Goal: Task Accomplishment & Management: Complete application form

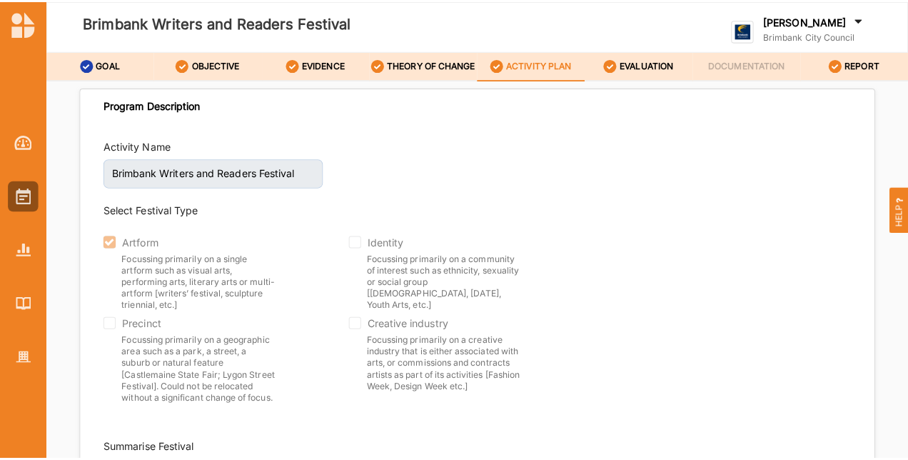
scroll to position [2160, 0]
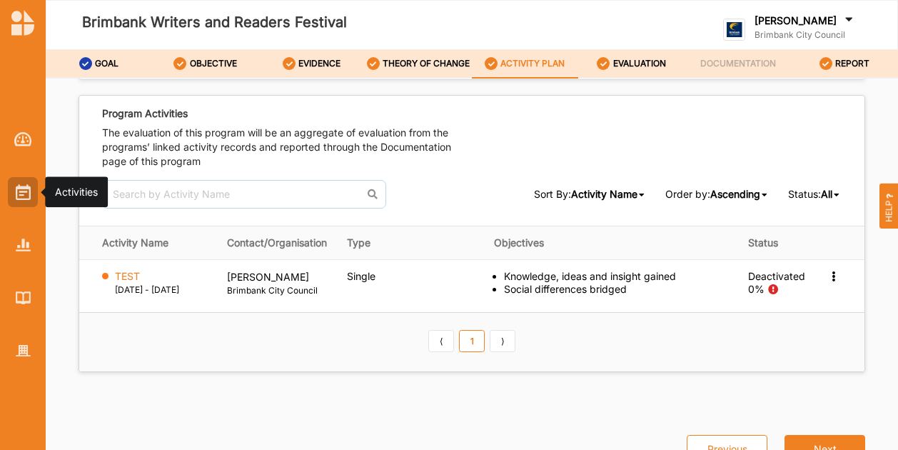
click at [33, 203] on div at bounding box center [23, 192] width 30 height 30
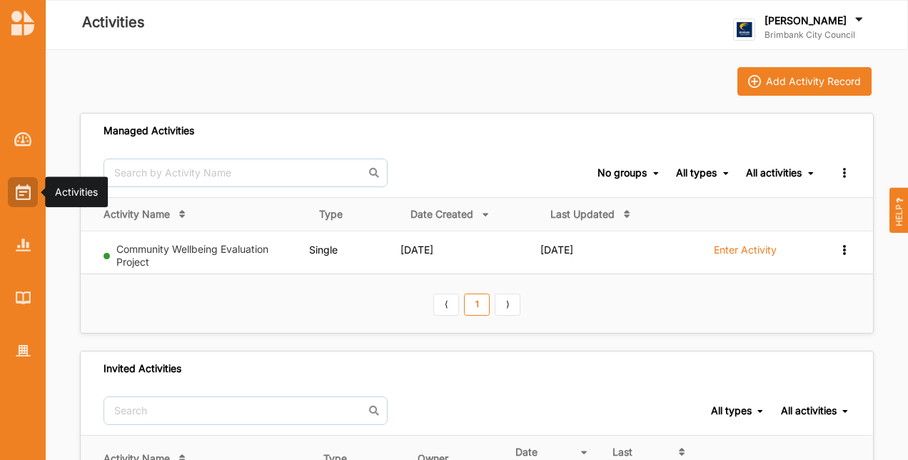
click at [26, 197] on img at bounding box center [23, 192] width 15 height 16
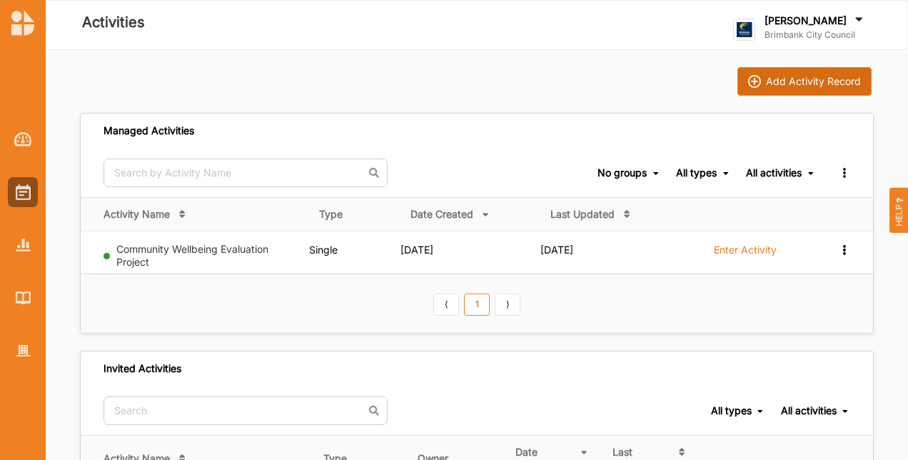
click at [785, 81] on div "Add Activity Record" at bounding box center [813, 81] width 95 height 13
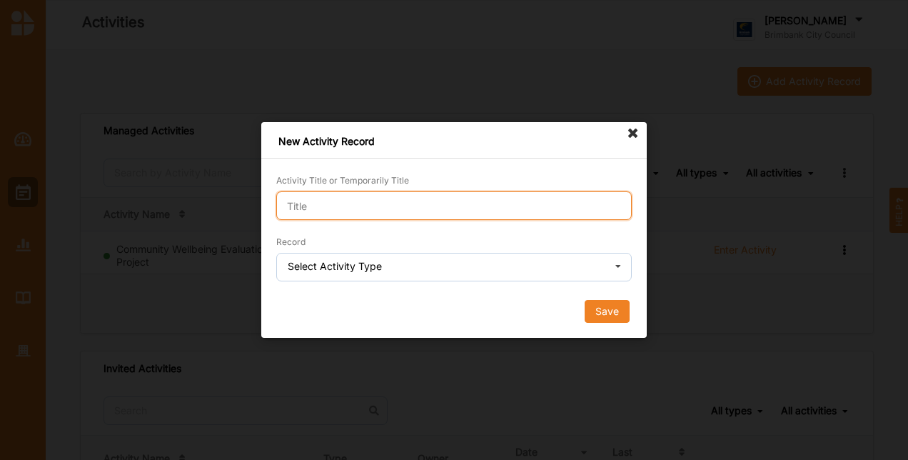
click at [337, 206] on input "Activity Title or Temporarily Title" at bounding box center [453, 205] width 355 height 29
type input "test demo"
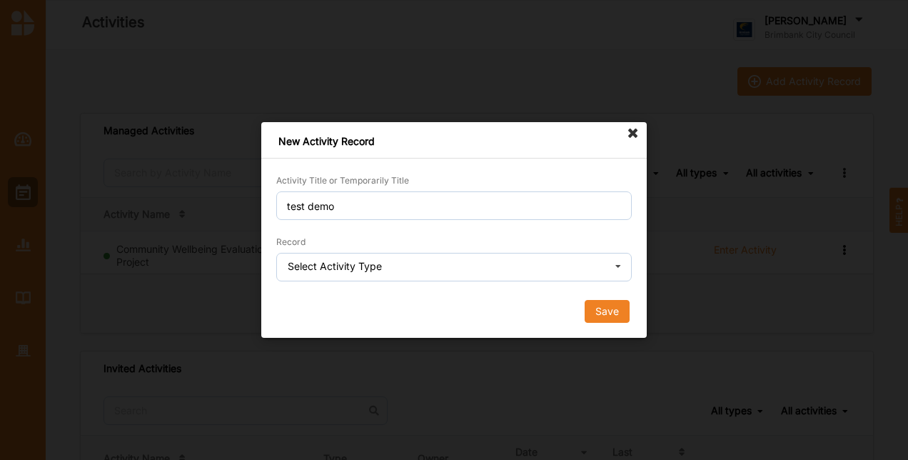
click at [350, 267] on div "Select Activity Type" at bounding box center [335, 266] width 94 height 10
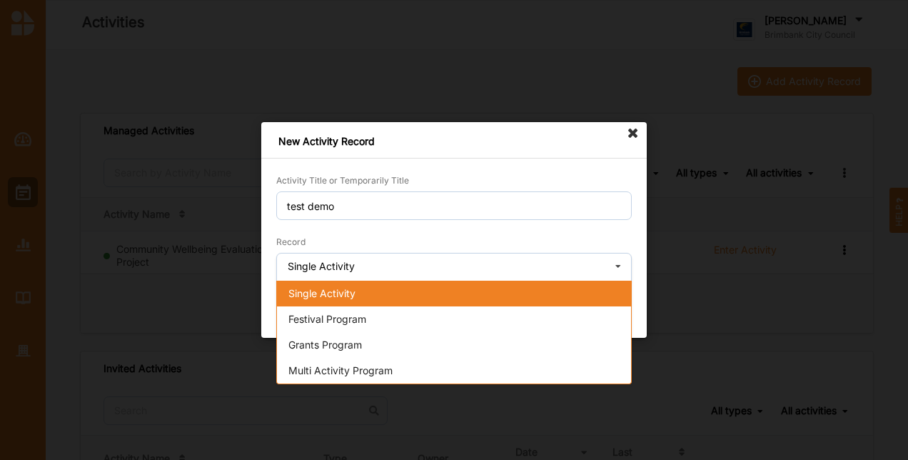
click at [330, 294] on span "Single Activity" at bounding box center [321, 293] width 67 height 12
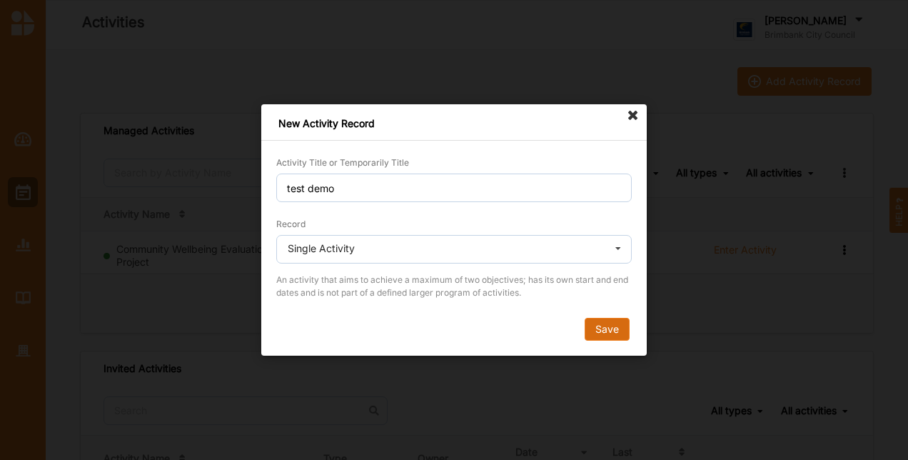
click at [597, 330] on button "Save" at bounding box center [607, 329] width 45 height 23
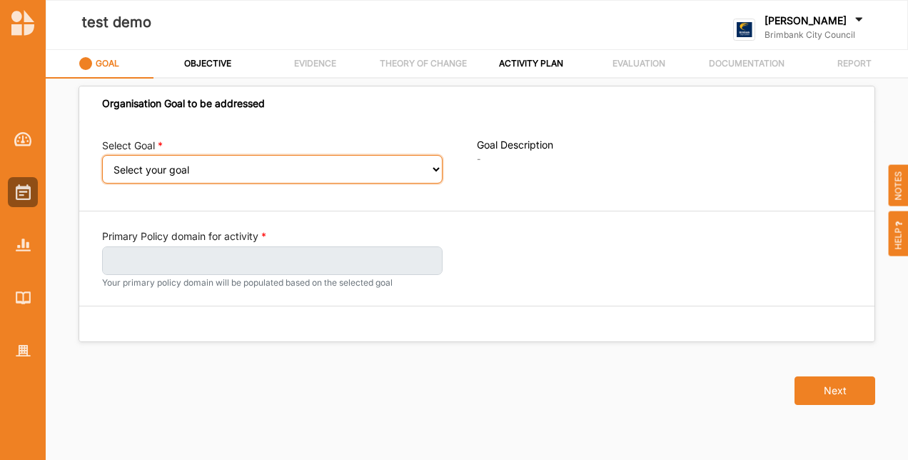
click at [164, 178] on select "Select your goal People: Social connection and wellbeing People: Healthy active…" at bounding box center [272, 169] width 340 height 29
select select "385"
click at [102, 164] on select "Select your goal People: Social connection and wellbeing People: Healthy active…" at bounding box center [272, 169] width 340 height 29
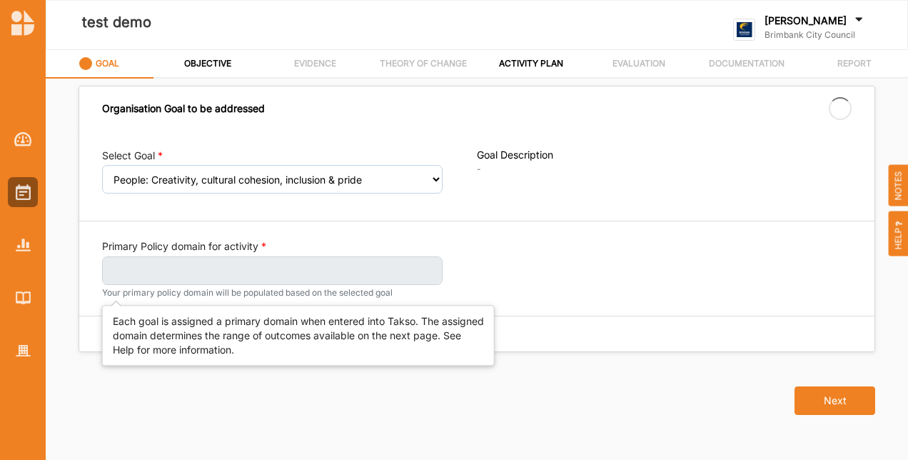
select select "385"
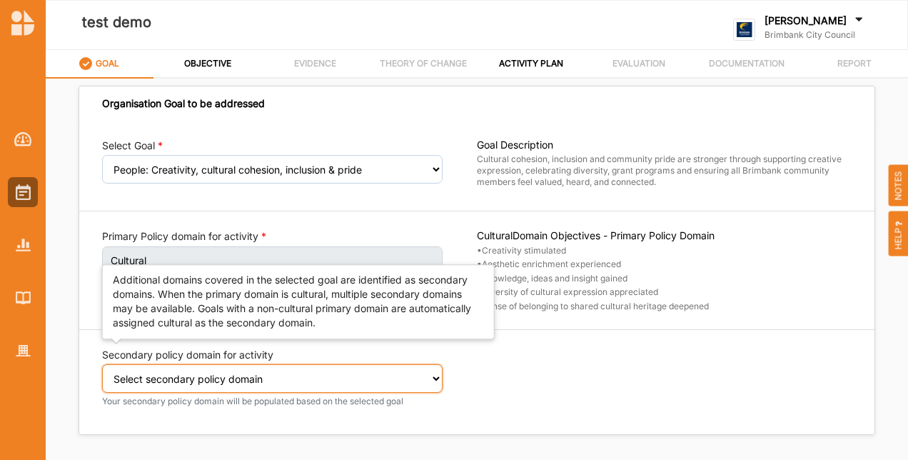
click at [266, 370] on select "Select secondary policy domain No second domain for this activity Cultural Soci…" at bounding box center [272, 378] width 340 height 29
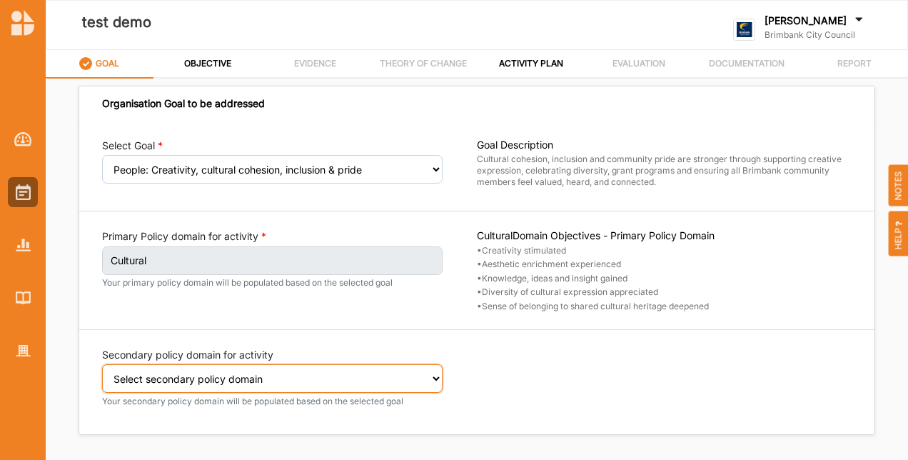
select select "1"
click at [102, 373] on select "Select secondary policy domain No second domain for this activity Cultural Soci…" at bounding box center [272, 378] width 340 height 29
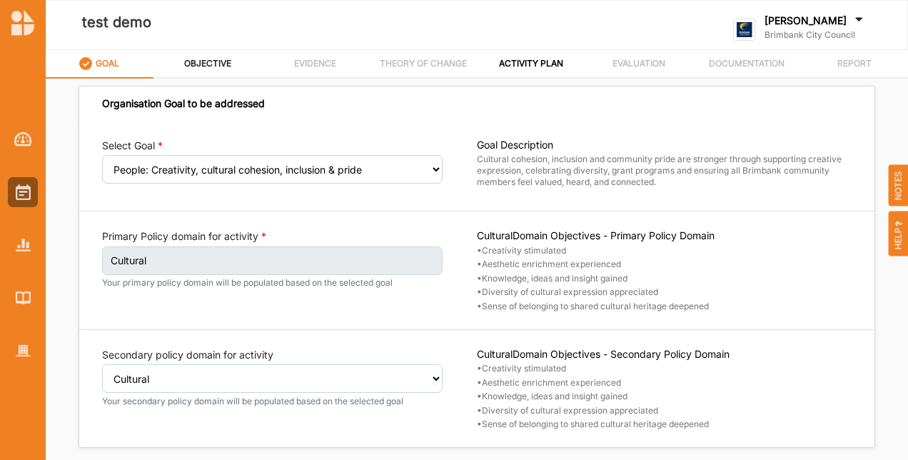
click at [196, 66] on label "OBJECTIVE" at bounding box center [207, 63] width 47 height 11
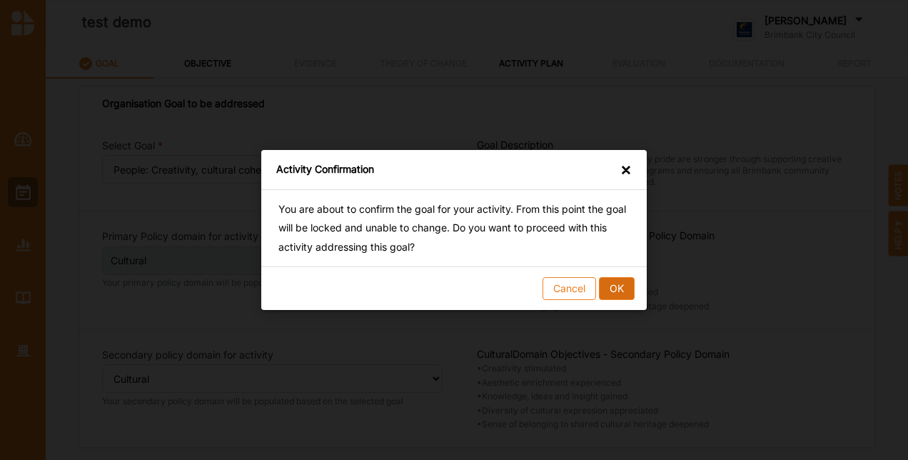
click at [617, 288] on button "OK" at bounding box center [617, 288] width 36 height 23
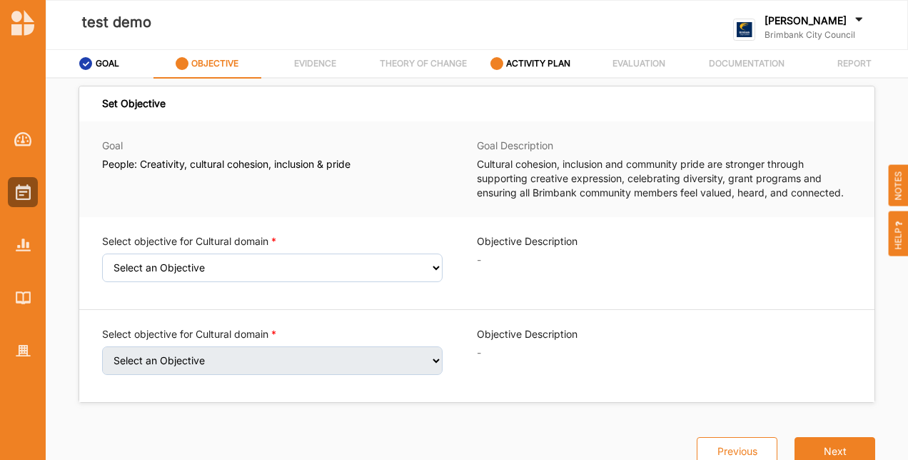
click at [266, 282] on div "Select objective for Cultural domain Select an Objective Creativity stimulated …" at bounding box center [289, 263] width 375 height 58
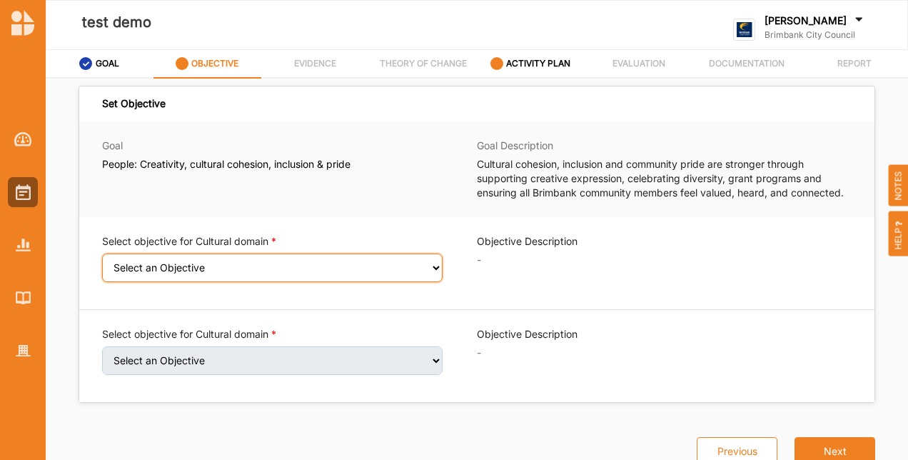
click at [267, 261] on select "Select an Objective Creativity stimulated Aesthetic enrichment experienced Know…" at bounding box center [272, 267] width 340 height 29
select select "2"
click at [102, 263] on select "Select an Objective Creativity stimulated Aesthetic enrichment experienced Know…" at bounding box center [272, 267] width 340 height 29
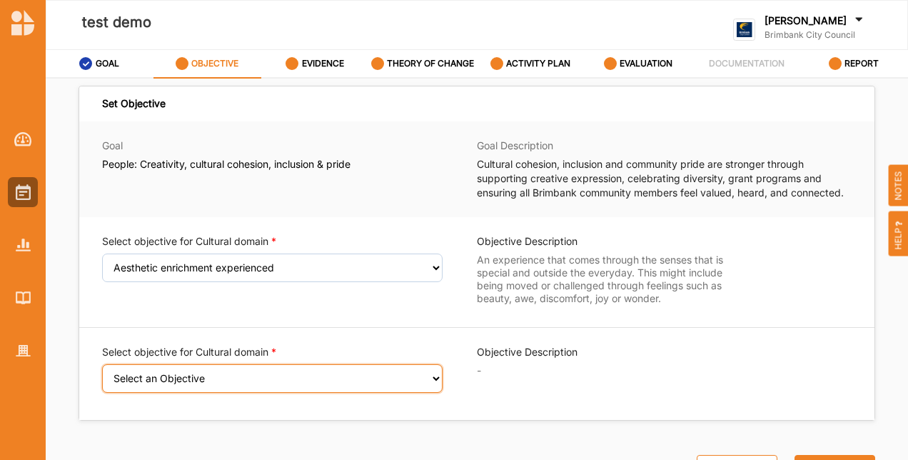
click at [182, 384] on select "Select an Objective Creativity stimulated Knowledge, ideas and insight gained D…" at bounding box center [272, 378] width 340 height 29
select select "4"
click at [102, 386] on select "Select an Objective Creativity stimulated Knowledge, ideas and insight gained D…" at bounding box center [272, 378] width 340 height 29
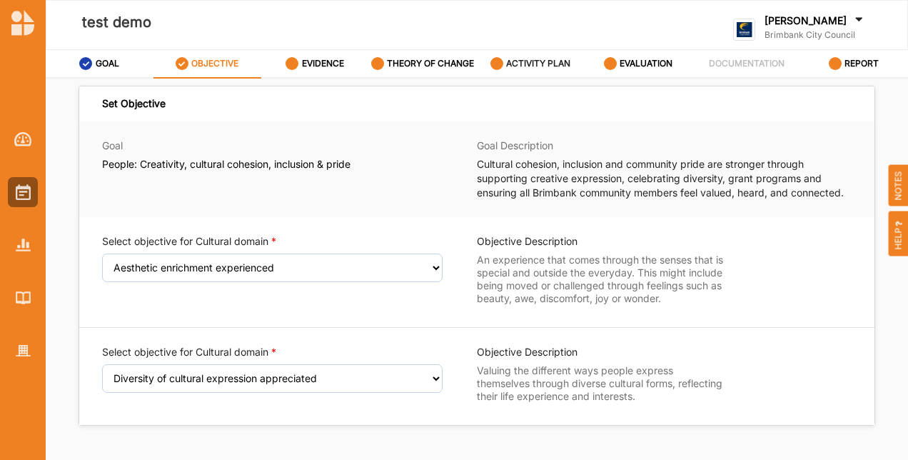
click at [535, 70] on div "ACTIVITY PLAN" at bounding box center [530, 64] width 81 height 26
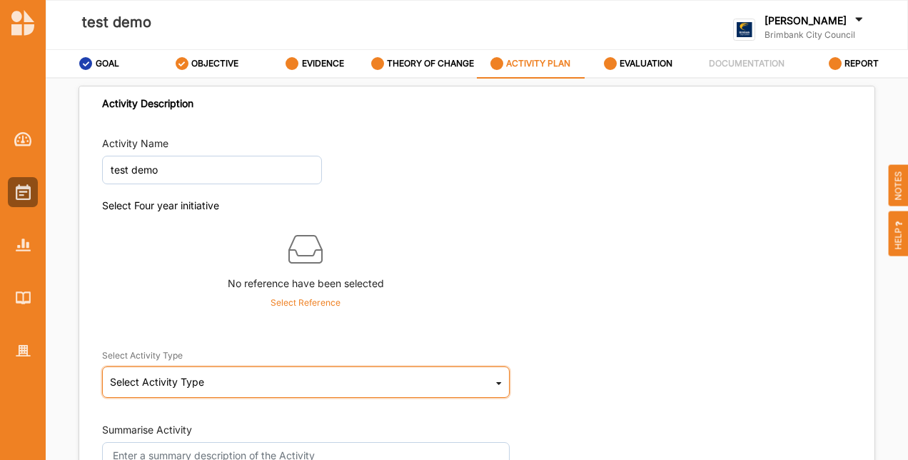
click at [138, 377] on div "Select Activity Type" at bounding box center [157, 382] width 94 height 10
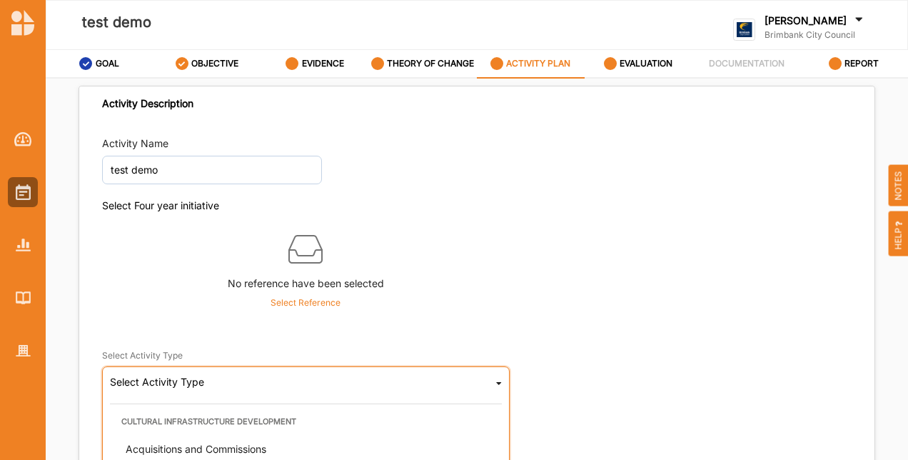
scroll to position [357, 0]
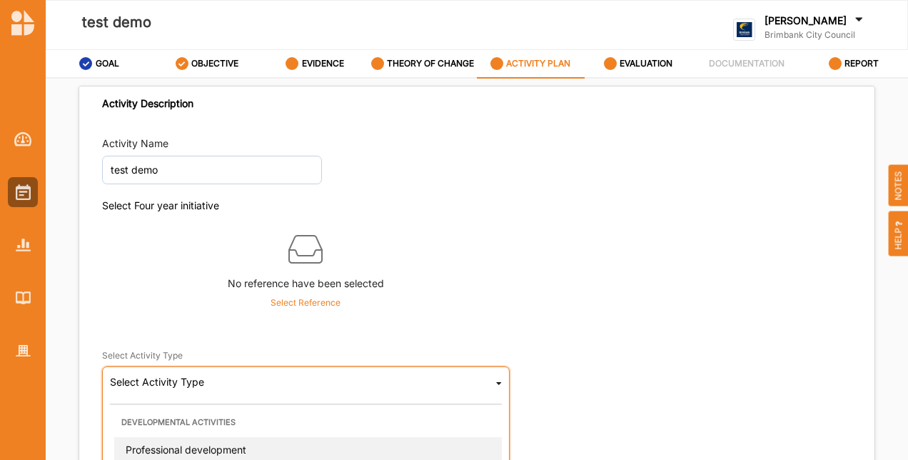
click at [166, 446] on span "Professional development" at bounding box center [186, 449] width 121 height 12
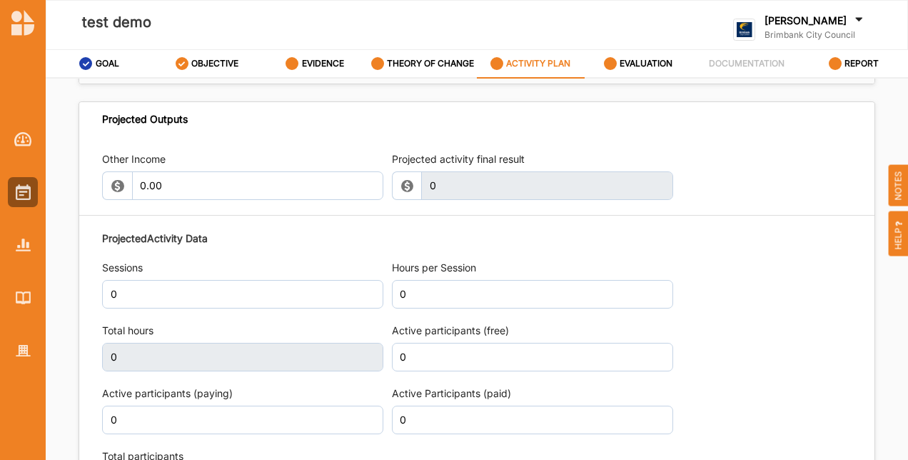
scroll to position [1713, 0]
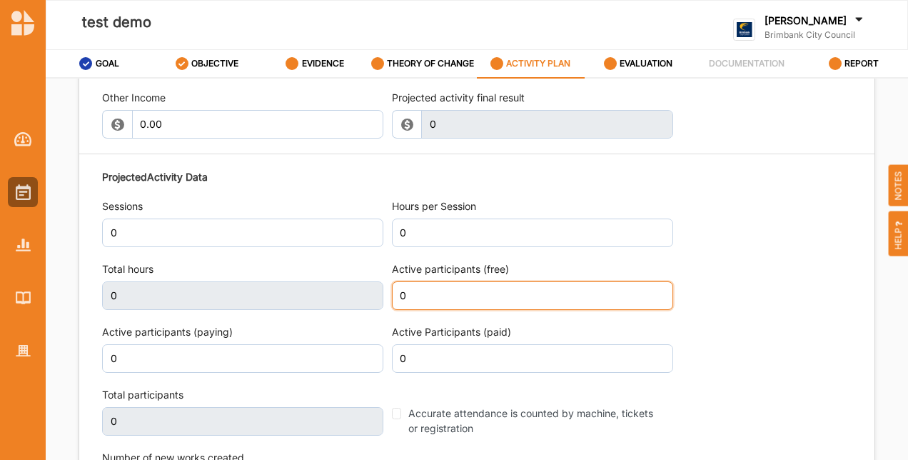
drag, startPoint x: 423, startPoint y: 290, endPoint x: 414, endPoint y: 284, distance: 11.3
click at [430, 287] on input "0" at bounding box center [532, 295] width 281 height 29
type input "5"
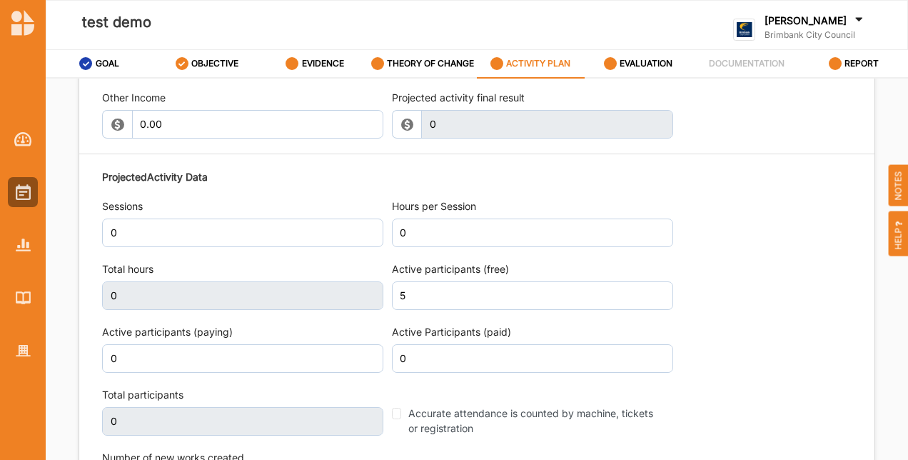
click at [734, 155] on div at bounding box center [476, 153] width 795 height 1
drag, startPoint x: 668, startPoint y: 58, endPoint x: 659, endPoint y: 61, distance: 9.9
click at [667, 58] on label "EVALUATION" at bounding box center [646, 63] width 53 height 11
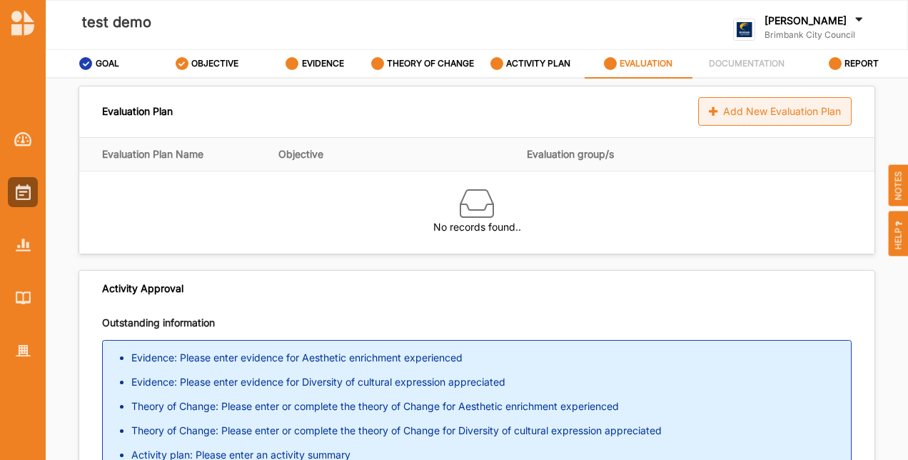
click at [729, 123] on div "Add New Evaluation Plan" at bounding box center [774, 111] width 153 height 29
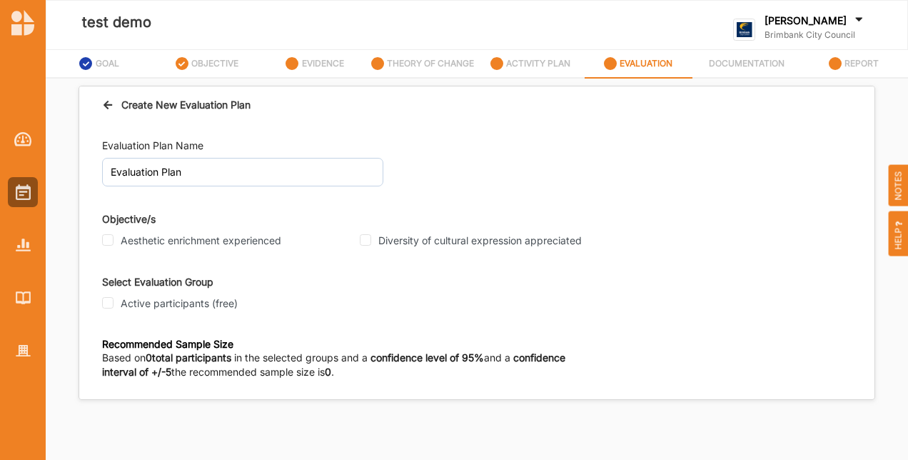
click at [101, 234] on div "Evaluation Plan Name Evaluation Plan Objective/s Aesthetic enrichment experienc…" at bounding box center [476, 261] width 795 height 276
click at [111, 243] on input "Aesthetic enrichment experienced" at bounding box center [107, 239] width 11 height 11
checkbox input "true"
click at [363, 241] on input "Diversity of cultural expression appreciated" at bounding box center [365, 239] width 11 height 11
checkbox input "true"
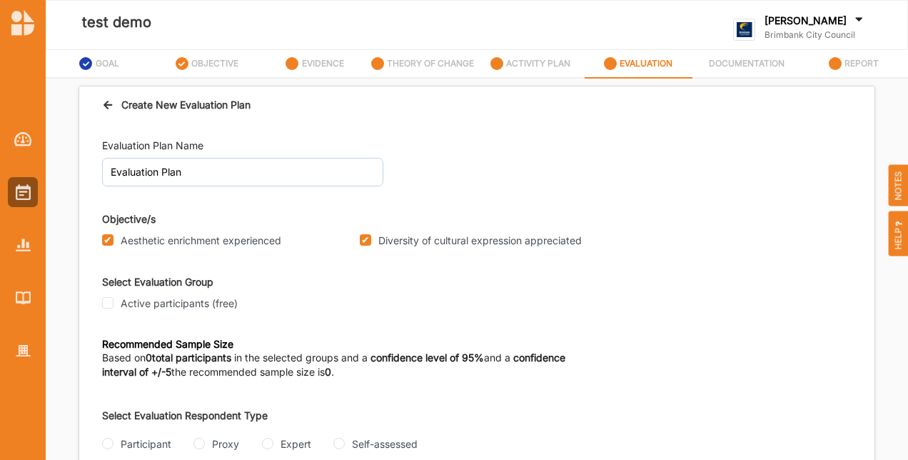
click at [113, 308] on div "Active participants (free)" at bounding box center [226, 303] width 249 height 13
click at [106, 300] on input "Active participants (free)" at bounding box center [107, 302] width 11 height 11
checkbox input "true"
click at [106, 438] on input "Participant" at bounding box center [107, 443] width 11 height 11
radio input "true"
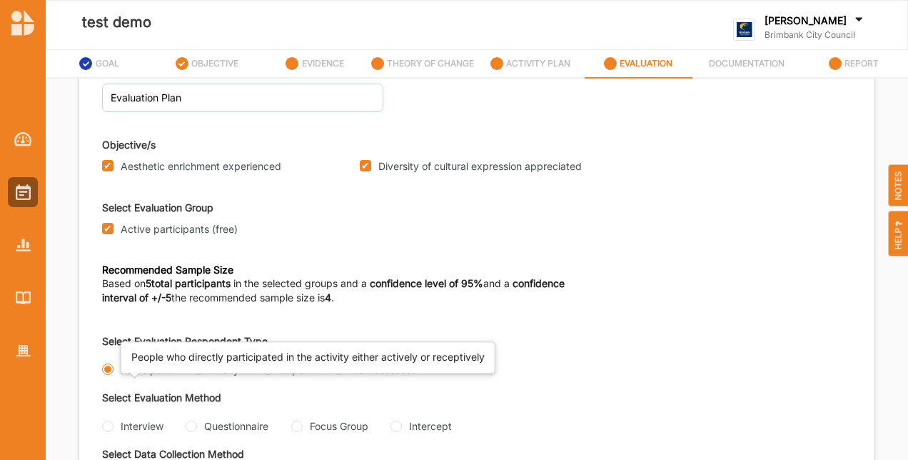
scroll to position [124, 0]
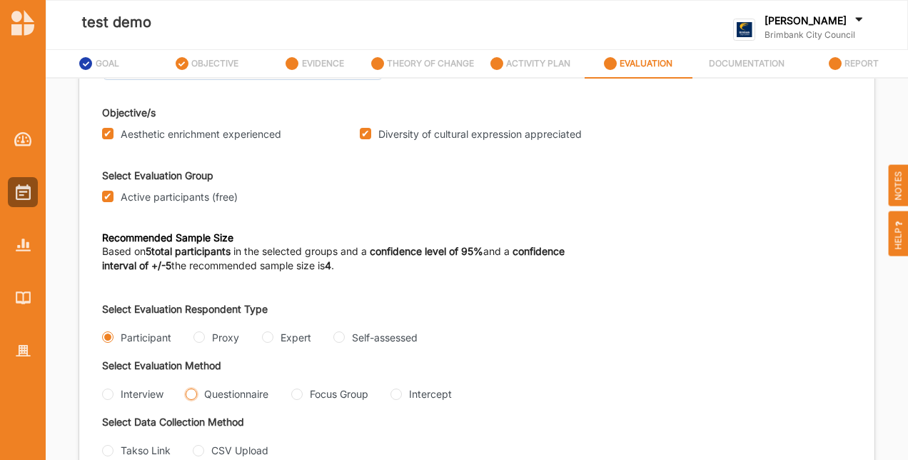
click at [193, 388] on input "Questionnaire" at bounding box center [191, 393] width 11 height 11
radio input "true"
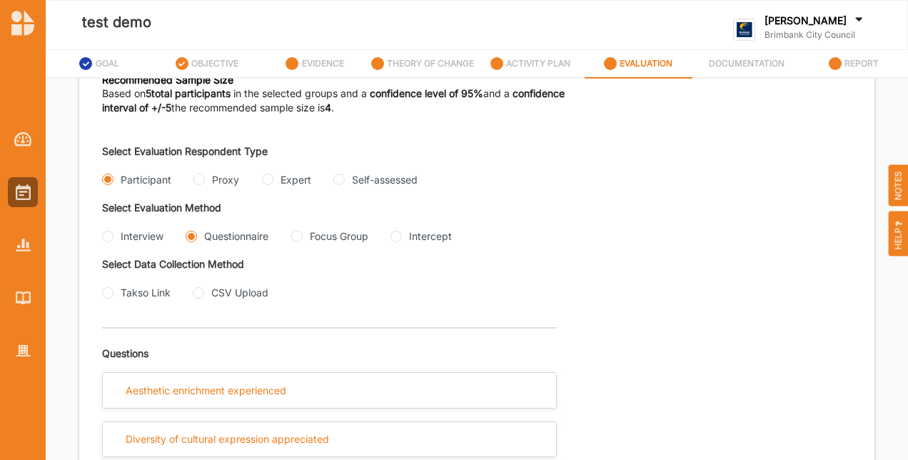
scroll to position [314, 0]
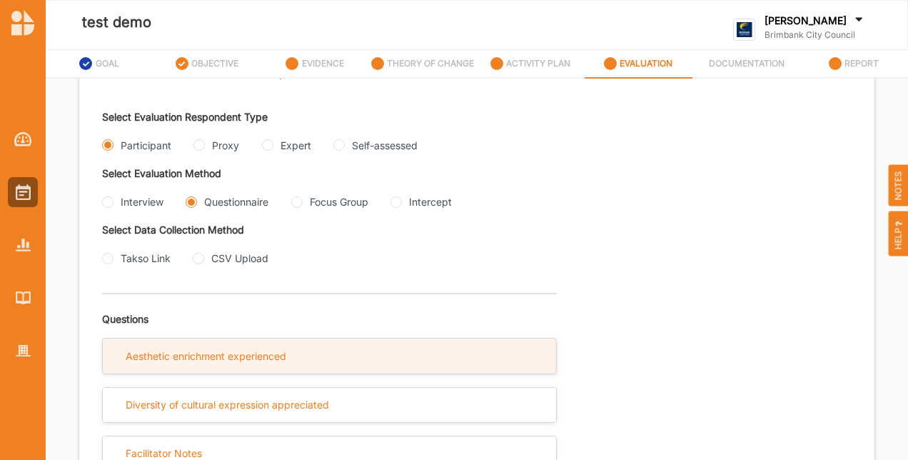
click at [304, 370] on div "Aesthetic enrichment experienced" at bounding box center [329, 355] width 453 height 35
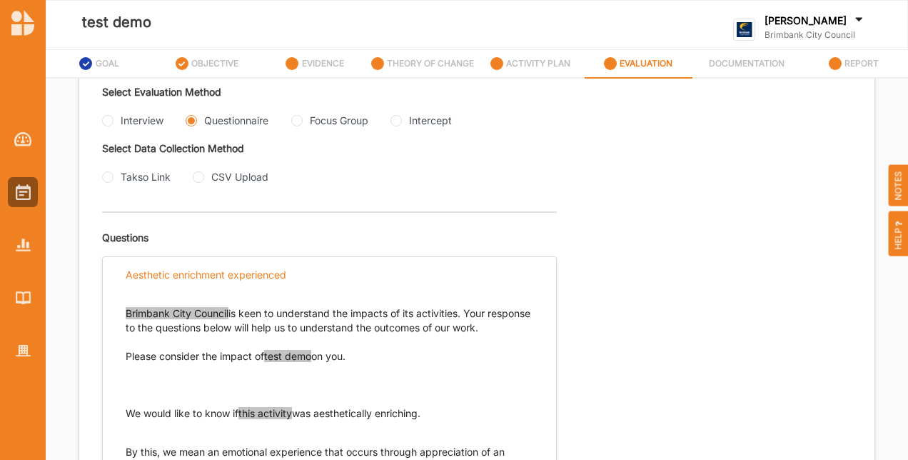
scroll to position [671, 0]
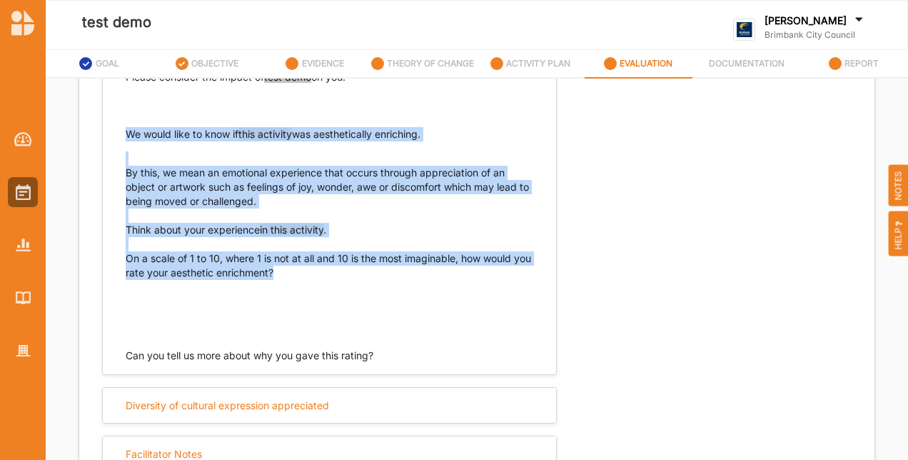
drag, startPoint x: 319, startPoint y: 299, endPoint x: 114, endPoint y: 156, distance: 250.1
click at [114, 156] on div "Brimbank City Council is keen to understand the impacts of its activities. Your…" at bounding box center [329, 188] width 453 height 350
copy div "We would like to know if this activity was aesthetically enriching. By this, we…"
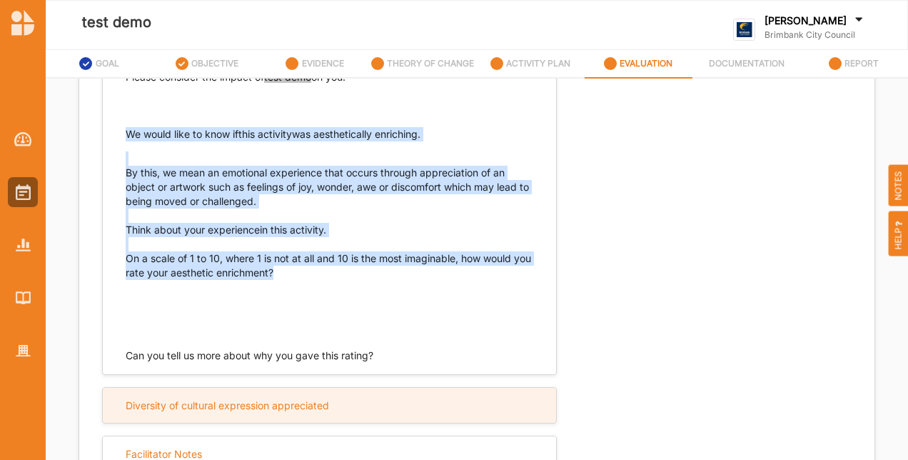
scroll to position [689, 0]
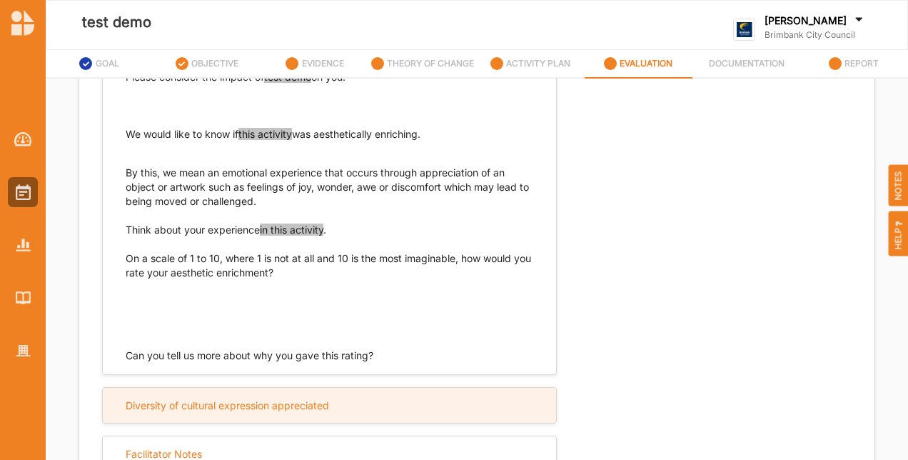
click at [340, 397] on div "Diversity of cultural expression appreciated" at bounding box center [329, 405] width 453 height 35
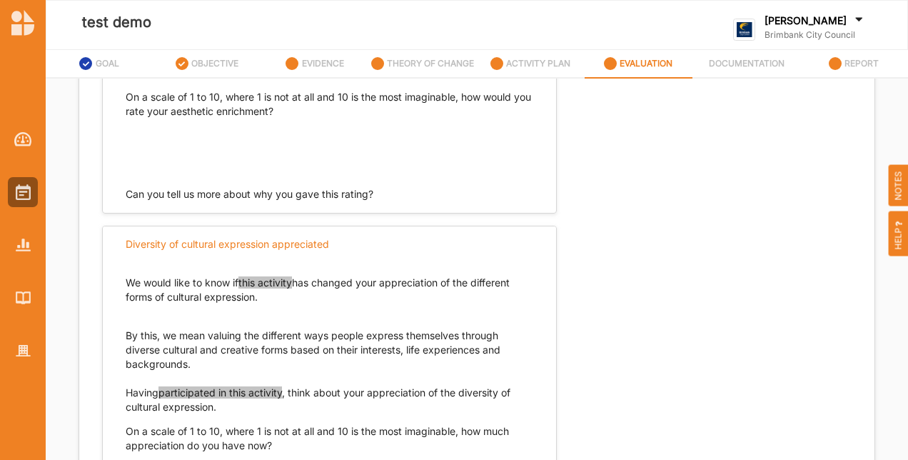
scroll to position [946, 0]
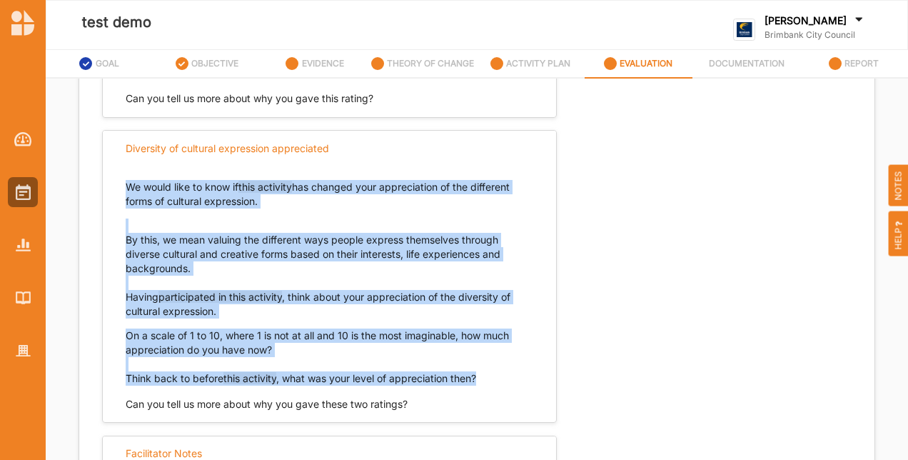
drag, startPoint x: 500, startPoint y: 386, endPoint x: 118, endPoint y: 181, distance: 432.7
click at [118, 181] on div "We would like to know if this activity has changed your appreciation of the dif…" at bounding box center [329, 289] width 453 height 246
copy div "We would like to know if this activity has changed your appreciation of the dif…"
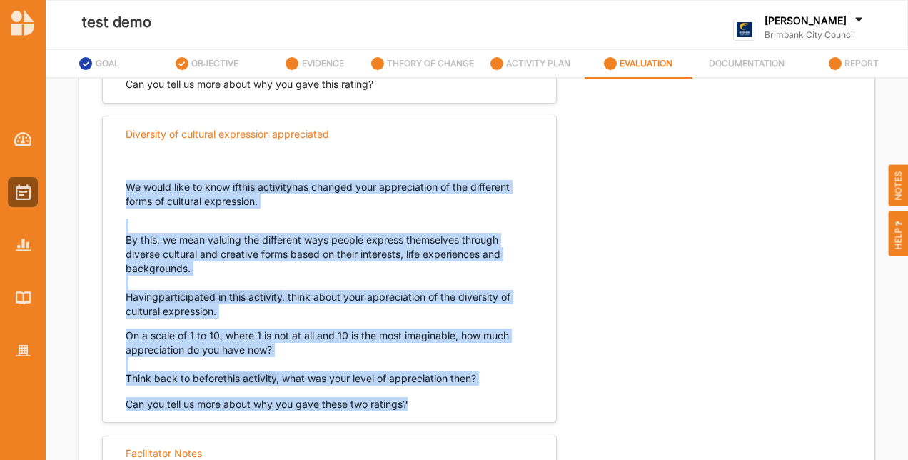
drag, startPoint x: 408, startPoint y: 418, endPoint x: 119, endPoint y: 207, distance: 357.6
click at [119, 207] on div "We would like to know if this activity has changed your appreciation of the dif…" at bounding box center [329, 281] width 453 height 260
copy div "We would like to know if this activity has changed your appreciation of the dif…"
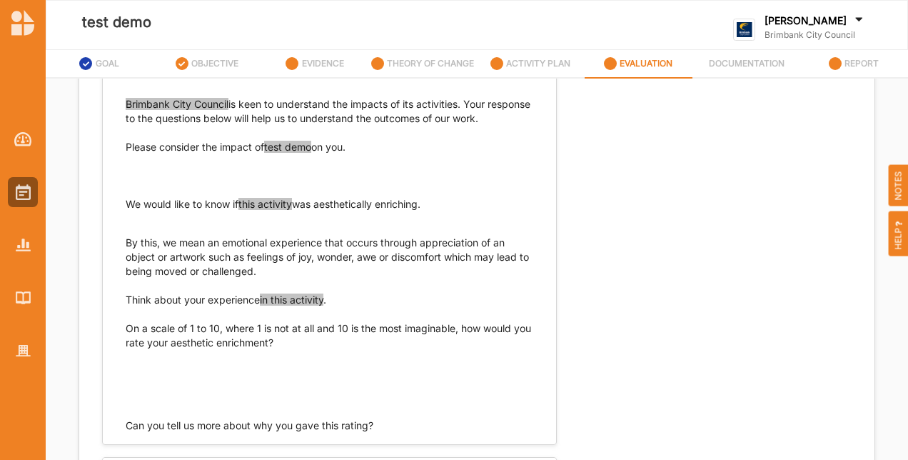
scroll to position [303, 0]
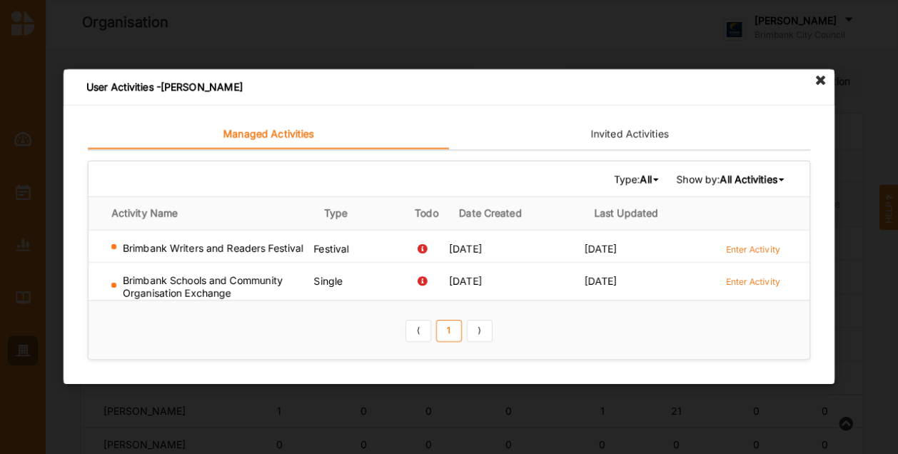
scroll to position [357, 0]
click at [759, 246] on label "Enter Activity" at bounding box center [753, 249] width 54 height 12
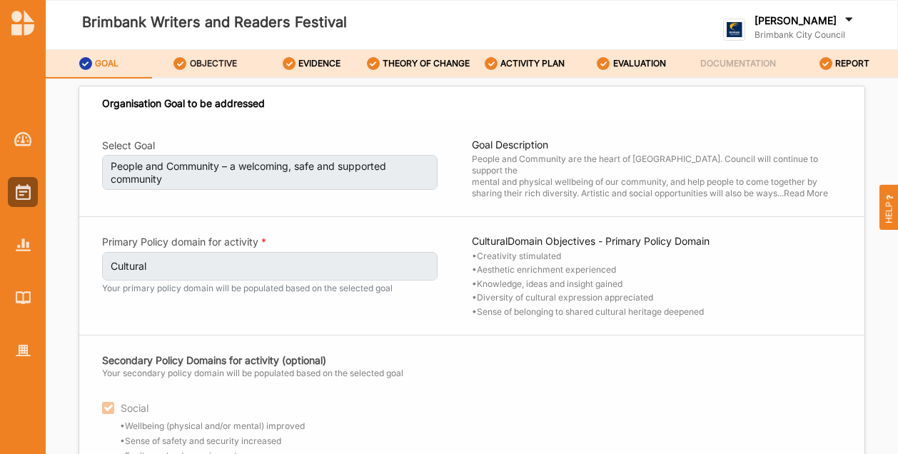
click at [215, 68] on label "OBJECTIVE" at bounding box center [213, 63] width 47 height 11
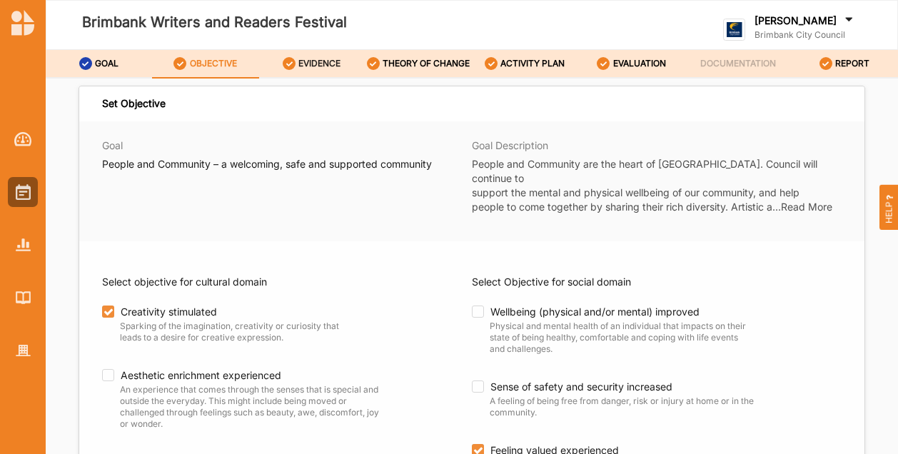
click at [335, 64] on label "EVIDENCE" at bounding box center [319, 63] width 42 height 11
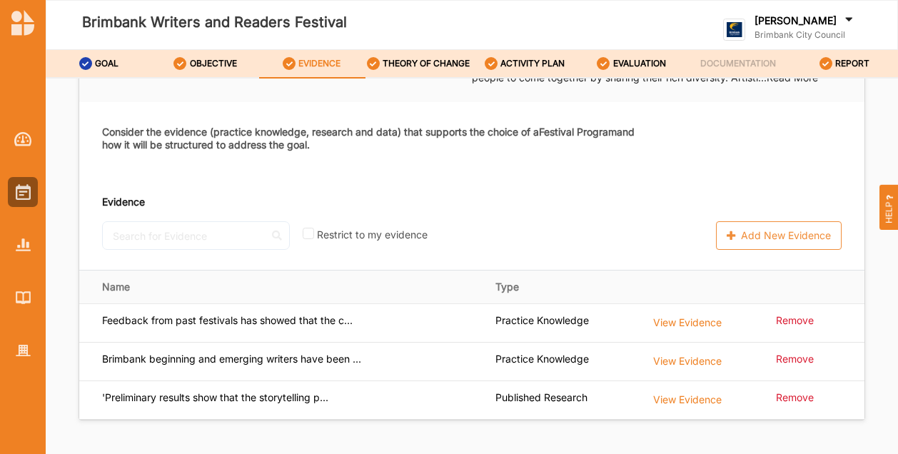
scroll to position [57, 0]
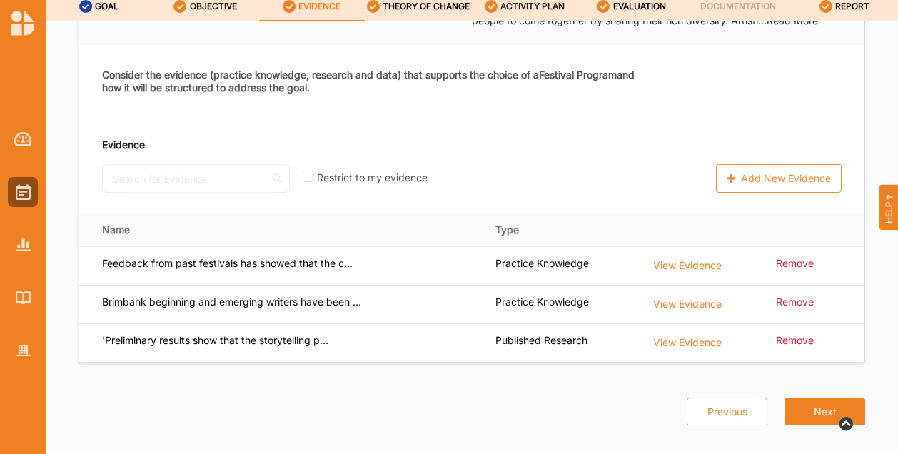
click at [535, 8] on label "ACTIVITY PLAN" at bounding box center [532, 6] width 64 height 11
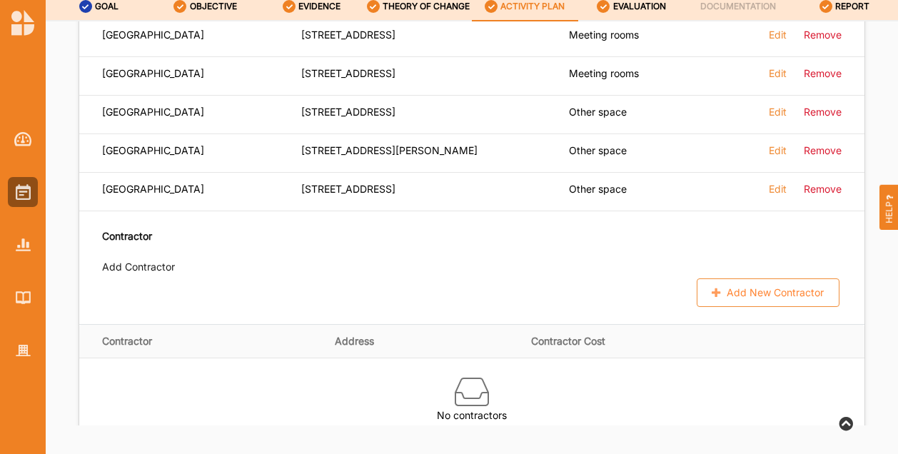
scroll to position [1011, 0]
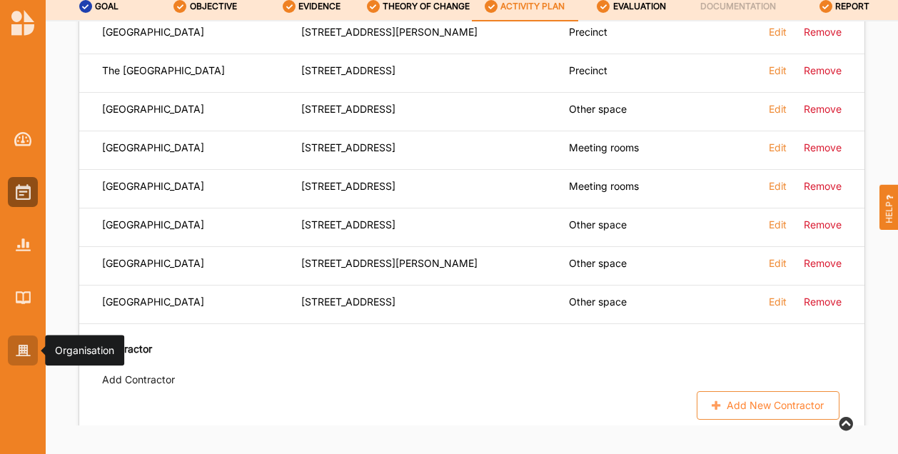
click at [16, 357] on div at bounding box center [23, 350] width 30 height 30
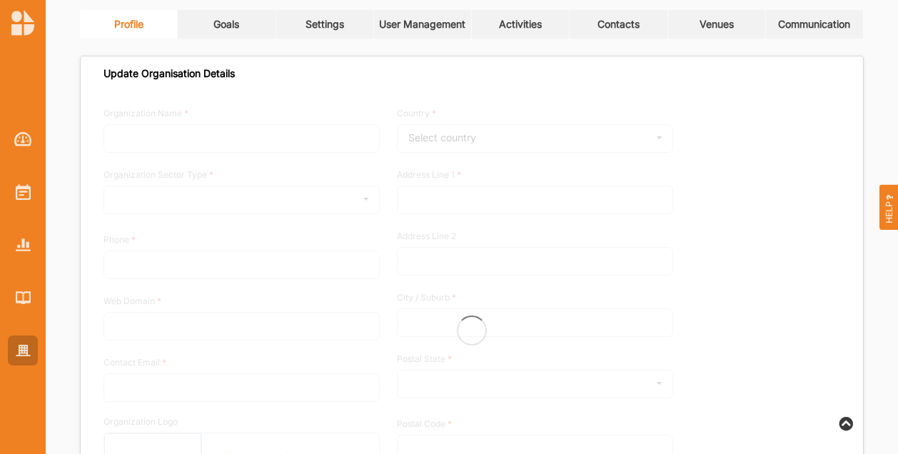
type input "Brimbank City Council"
type input "+61 03 9249 4000"
type input "brimbank.vic.gov.au"
type input "brimbank@brimbank.vic.gov.au"
type input "301 Hampshire Rd"
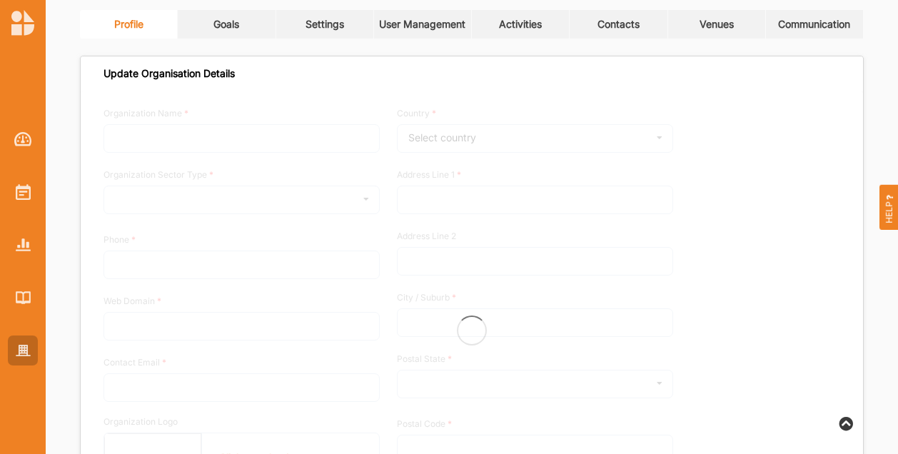
type input "Sunshine"
type input "3020"
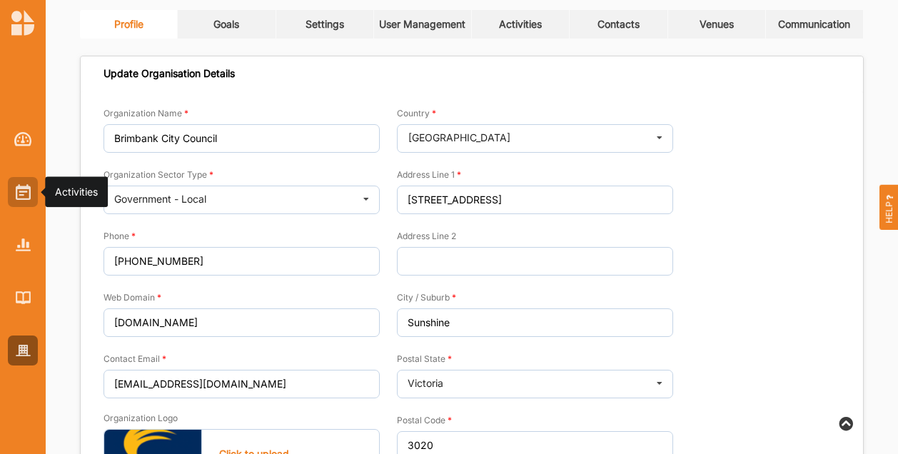
click at [30, 193] on img at bounding box center [23, 192] width 15 height 16
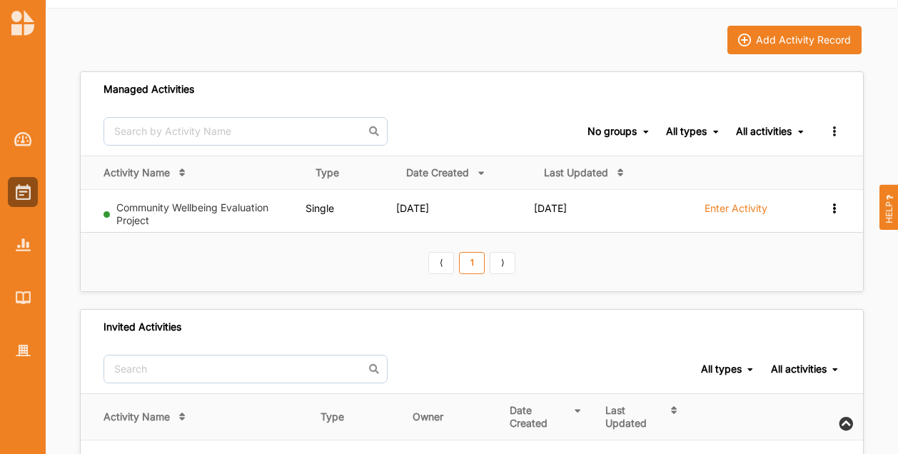
scroll to position [57, 0]
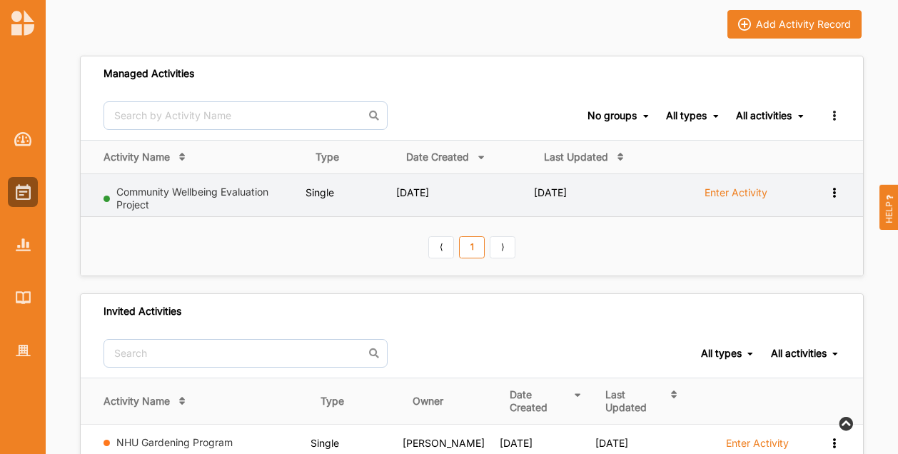
click at [729, 191] on label "Enter Activity" at bounding box center [735, 192] width 63 height 13
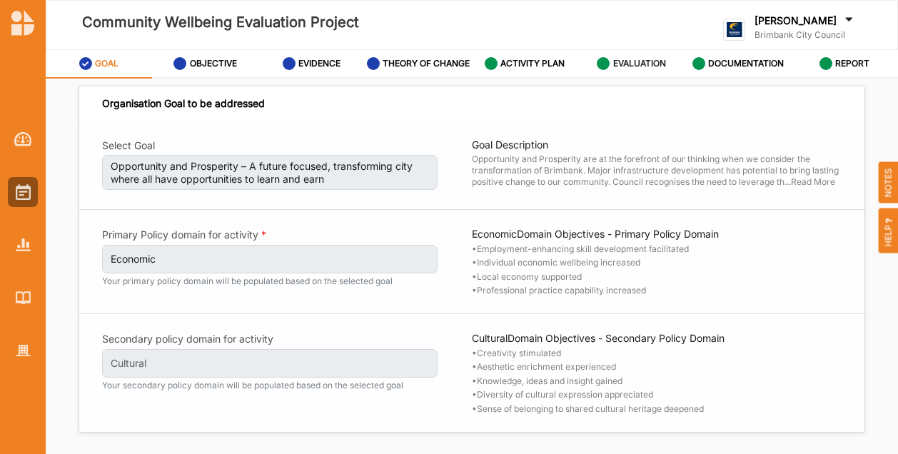
click at [645, 61] on label "EVALUATION" at bounding box center [639, 63] width 53 height 11
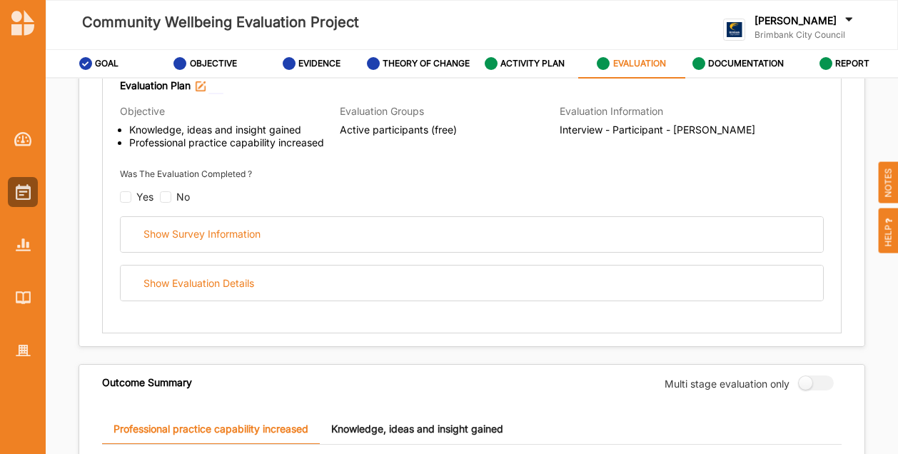
scroll to position [143, 0]
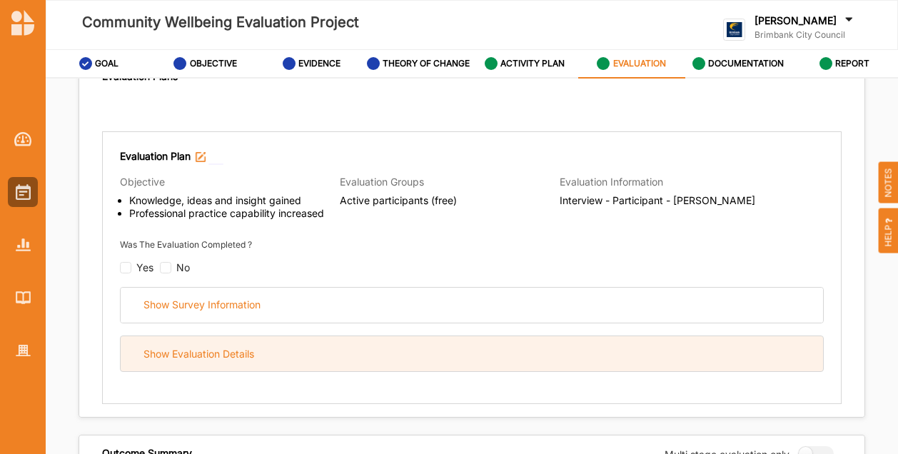
click at [261, 361] on div "Show Evaluation Details" at bounding box center [472, 353] width 702 height 35
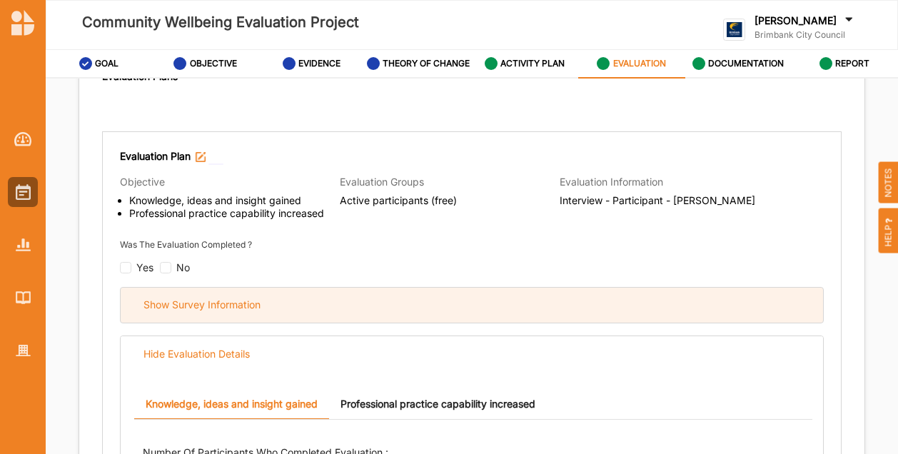
click at [295, 295] on div "Show Survey Information" at bounding box center [472, 305] width 702 height 35
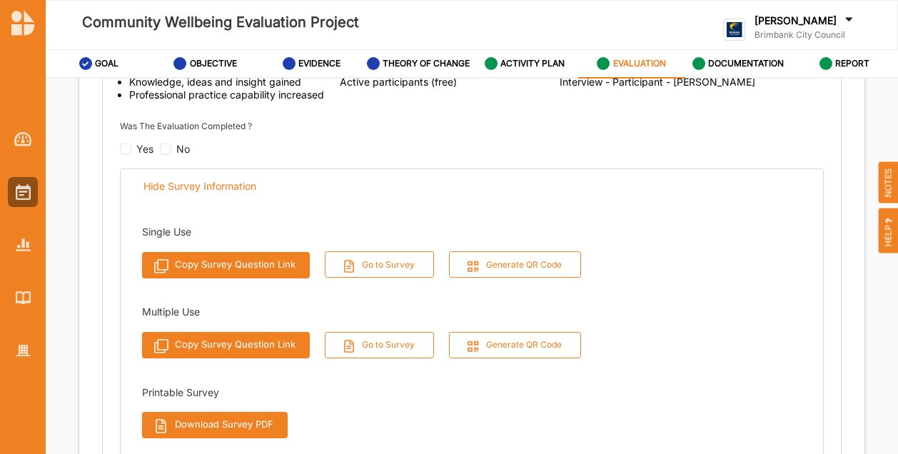
scroll to position [428, 0]
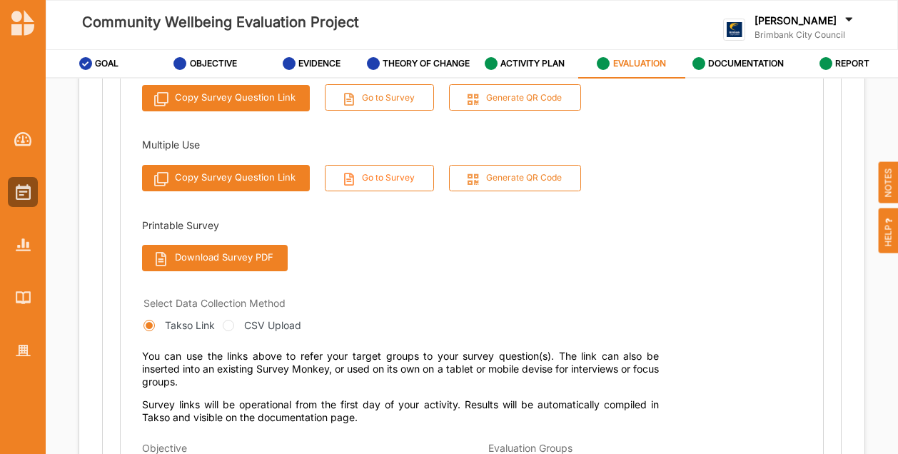
click at [381, 174] on button "Go to Survey" at bounding box center [380, 178] width 110 height 26
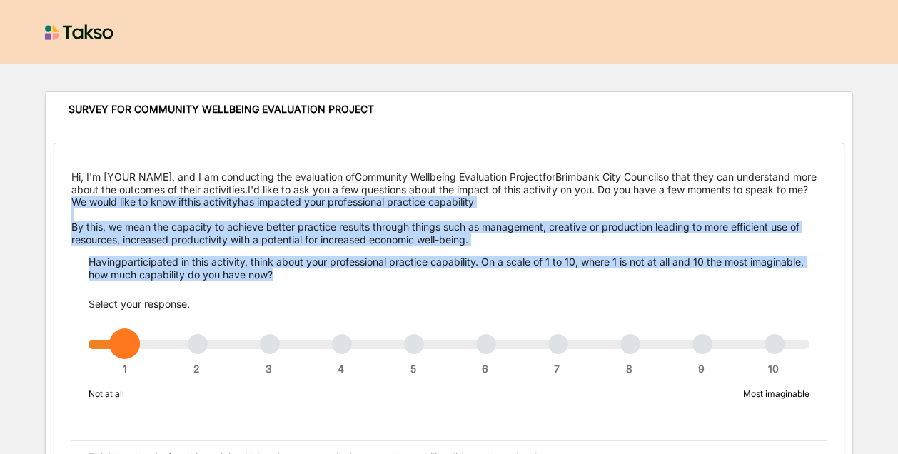
drag, startPoint x: 284, startPoint y: 289, endPoint x: 41, endPoint y: 211, distance: 255.7
copy div "We would like to know if this activity has impacted your professional practice …"
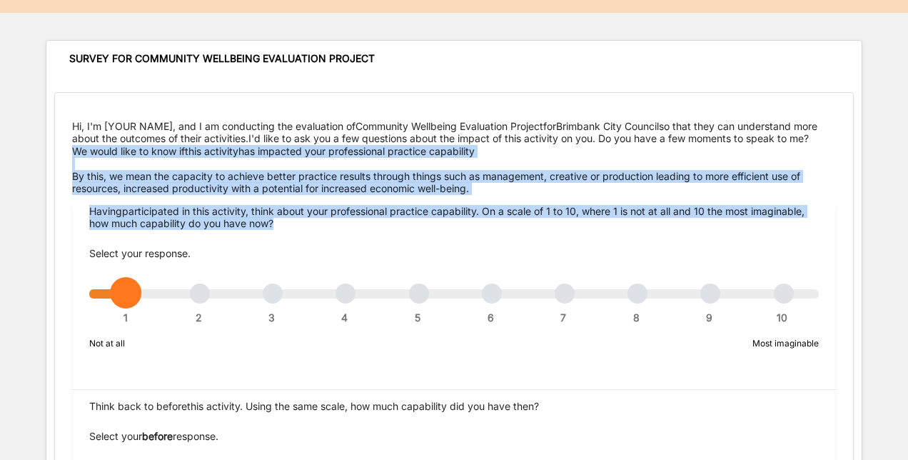
scroll to position [71, 0]
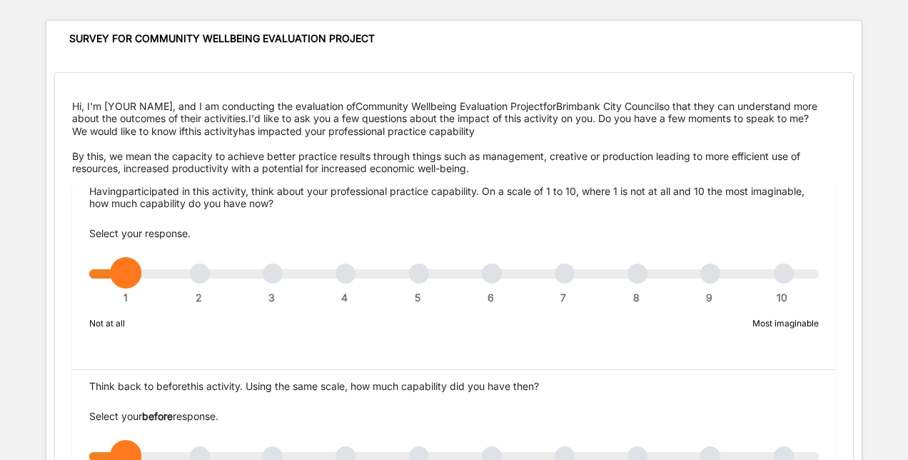
click at [622, 288] on div "Having participated in this activity , think about your professional practice c…" at bounding box center [454, 259] width 764 height 149
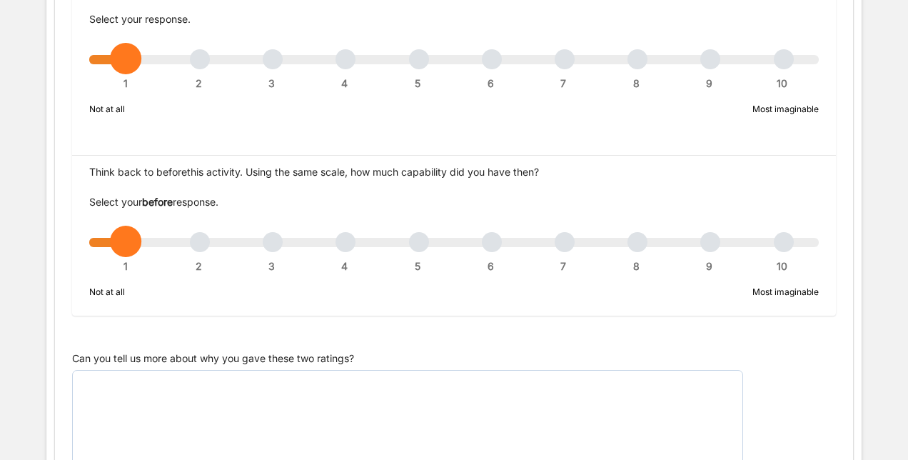
scroll to position [0, 0]
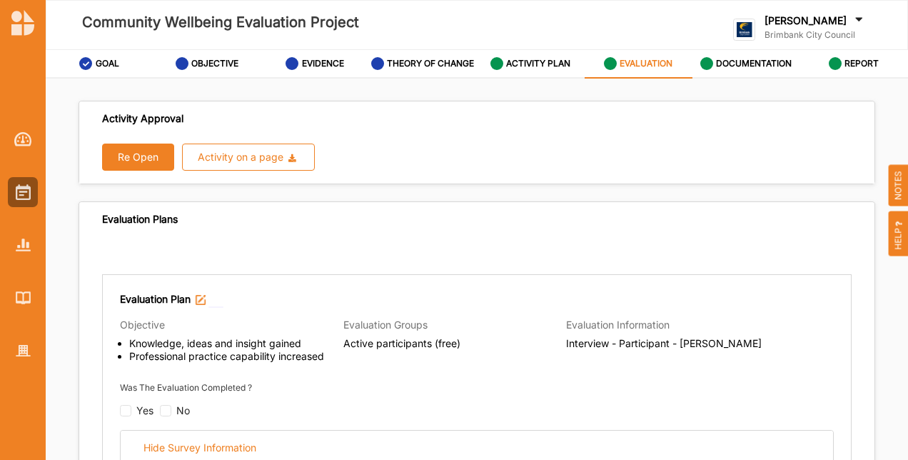
scroll to position [428, 0]
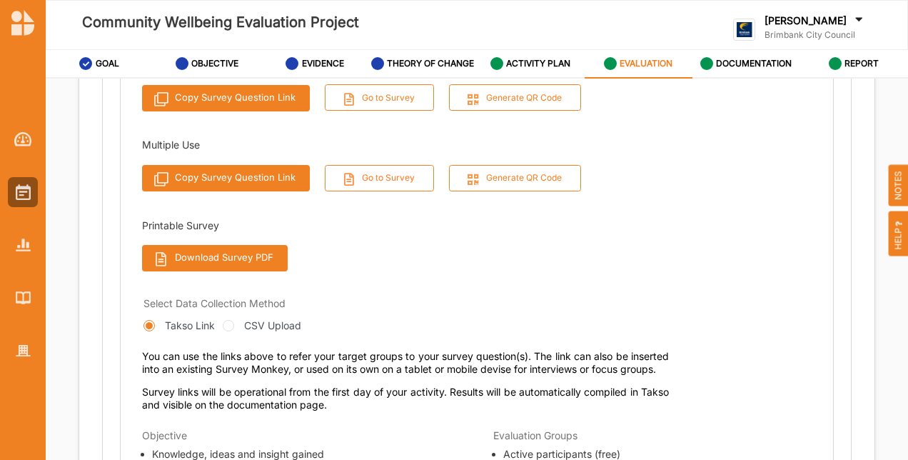
click at [379, 171] on button "Go to Survey" at bounding box center [380, 178] width 110 height 26
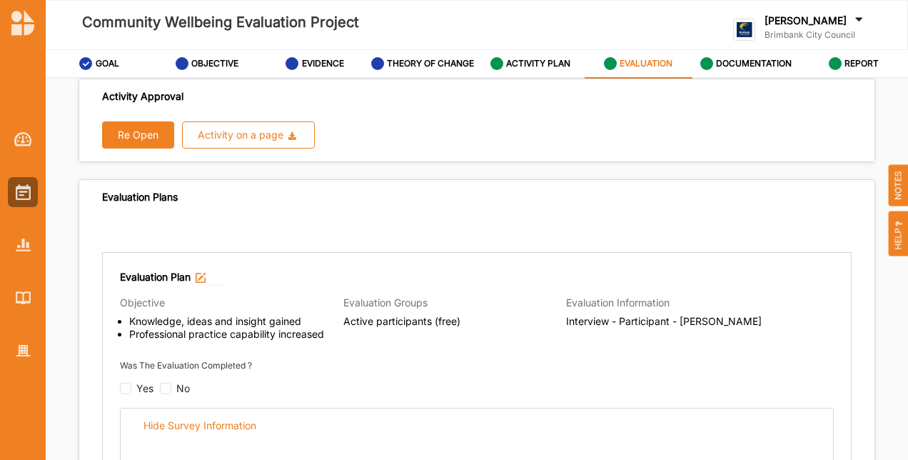
scroll to position [0, 0]
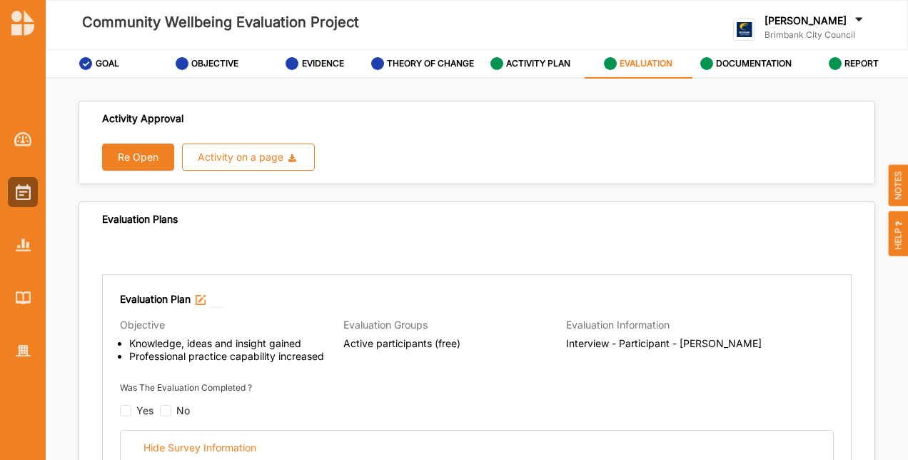
click at [144, 155] on button "Re Open" at bounding box center [138, 156] width 72 height 27
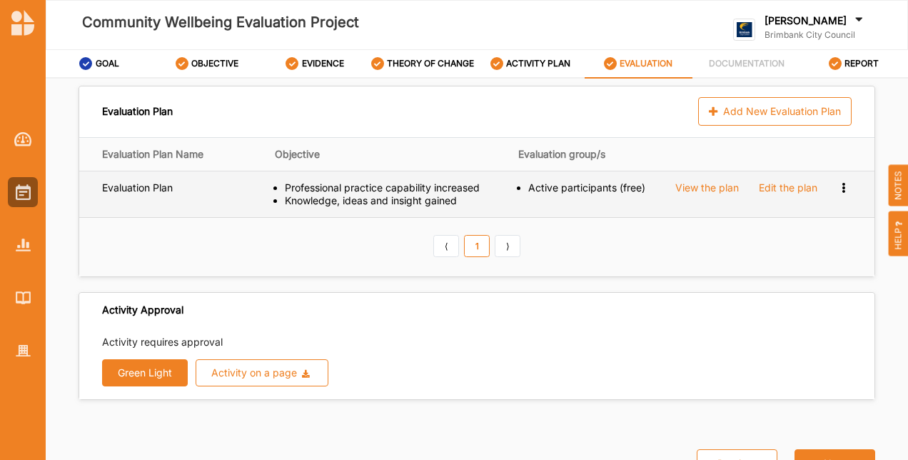
click at [784, 184] on div "Edit the plan" at bounding box center [788, 187] width 59 height 13
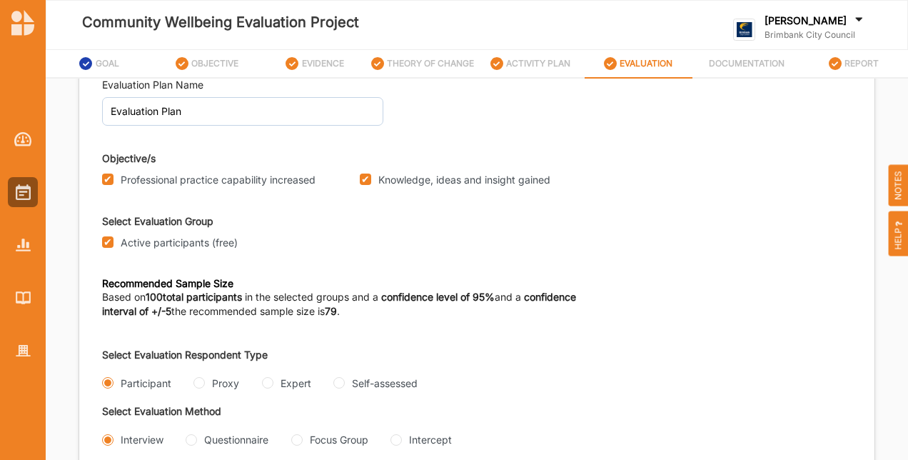
scroll to position [285, 0]
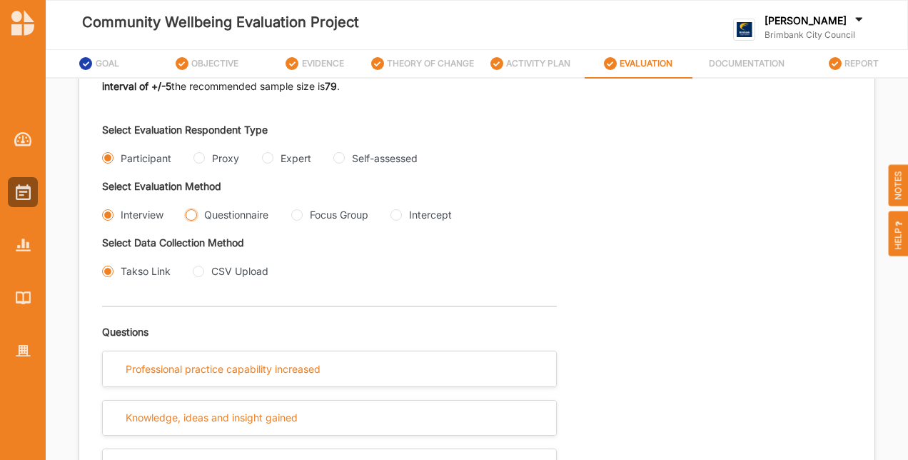
click at [194, 217] on input "Questionnaire" at bounding box center [191, 214] width 11 height 11
radio input "true"
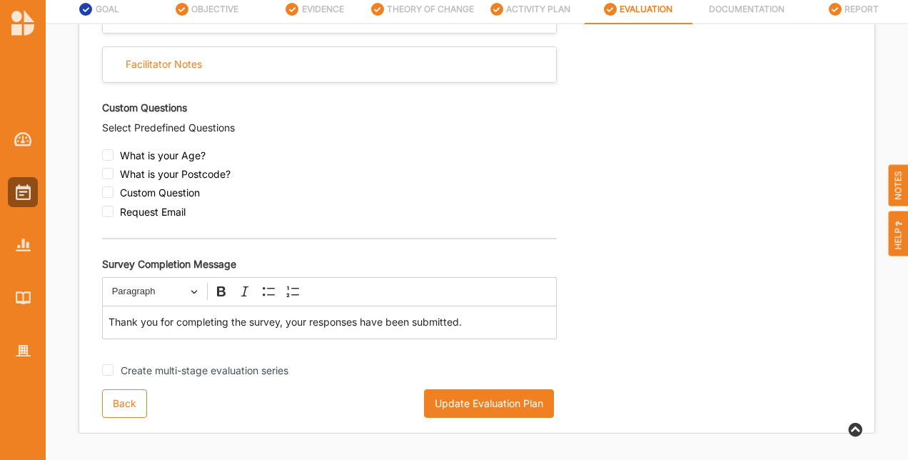
scroll to position [56, 0]
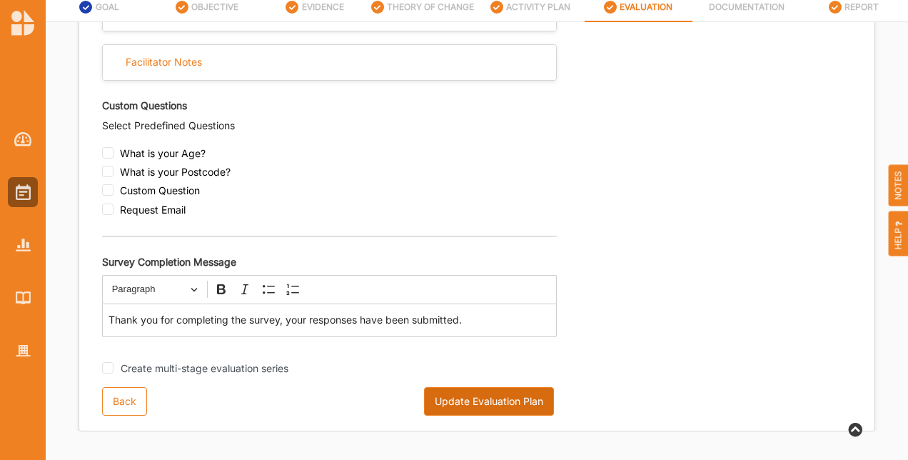
drag, startPoint x: 475, startPoint y: 400, endPoint x: 433, endPoint y: 373, distance: 49.7
click at [474, 400] on button "Update Evaluation Plan" at bounding box center [489, 401] width 130 height 29
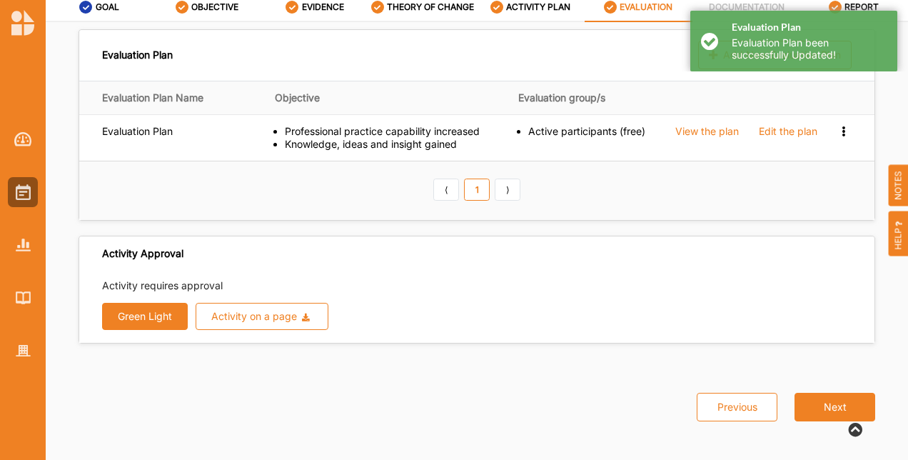
scroll to position [0, 0]
click at [154, 321] on button "Green Light" at bounding box center [145, 316] width 86 height 27
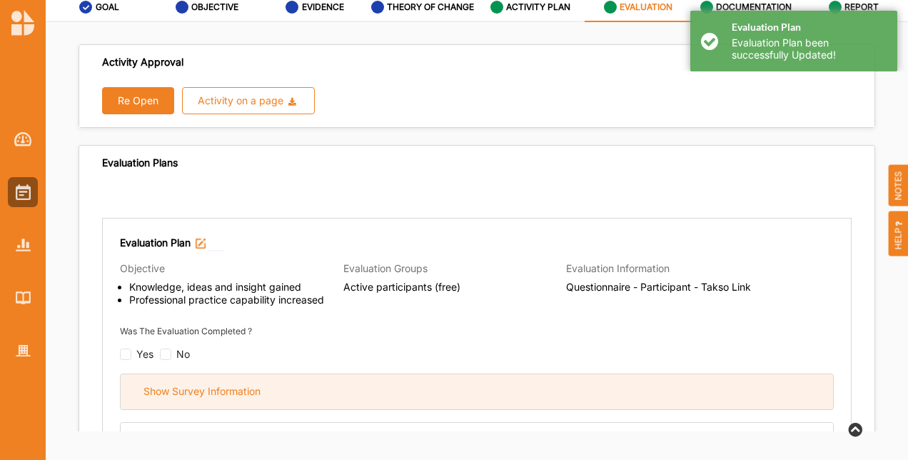
click at [333, 382] on div "Show Survey Information" at bounding box center [477, 391] width 712 height 35
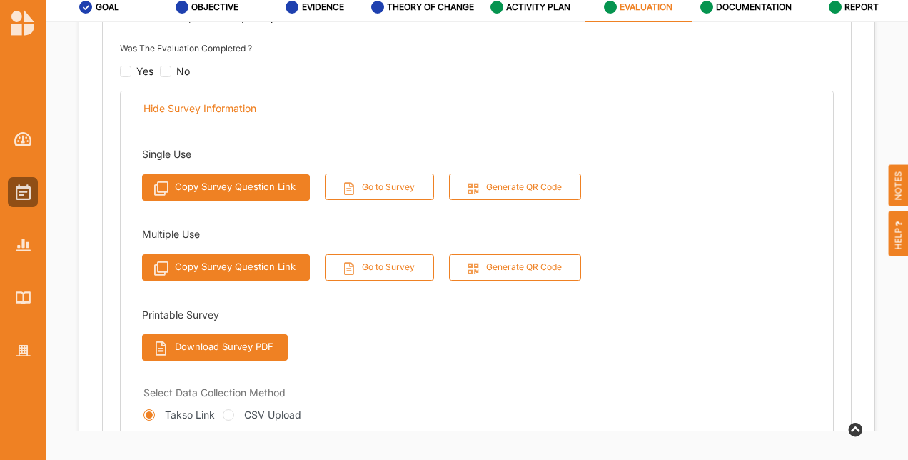
scroll to position [285, 0]
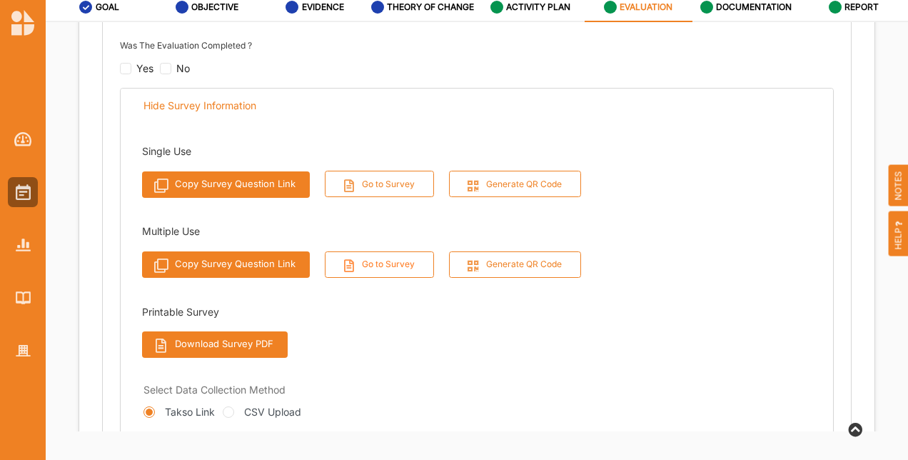
click at [380, 262] on button "Go to Survey" at bounding box center [380, 264] width 110 height 26
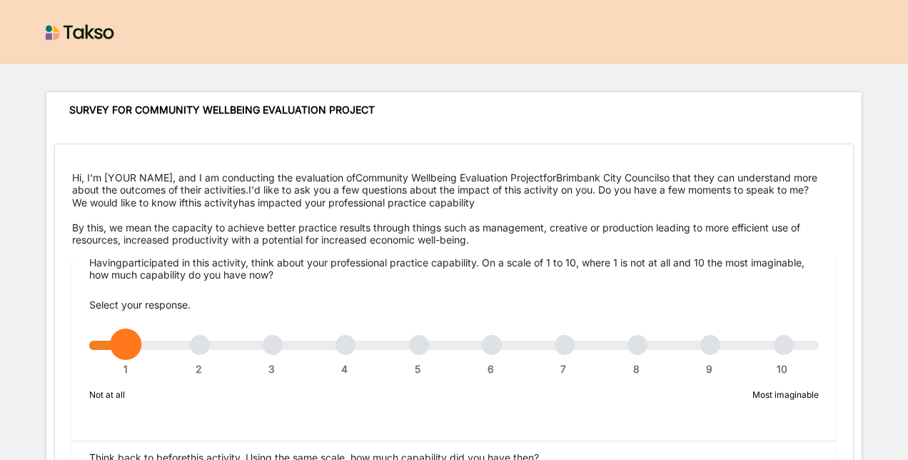
click at [742, 181] on div "Hi, I'm [YOUR NAME], and I am conducting the evaluation of Community Wellbeing …" at bounding box center [454, 183] width 764 height 25
click at [435, 31] on div at bounding box center [454, 32] width 908 height 64
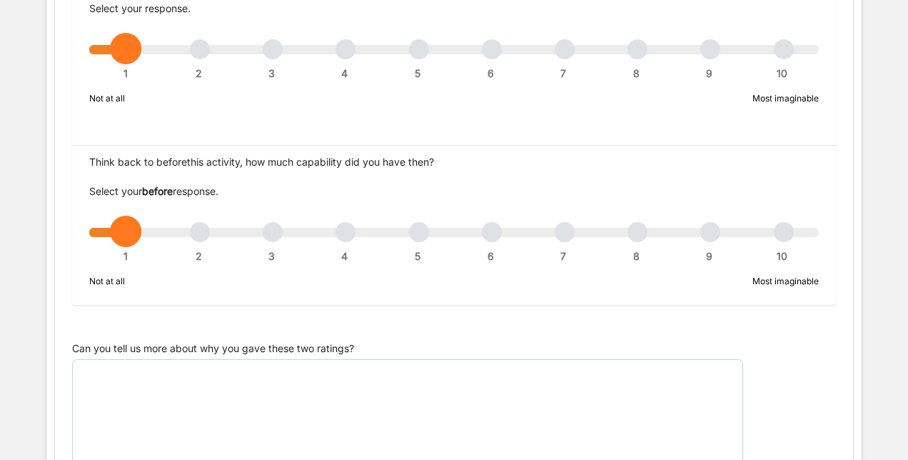
scroll to position [110, 0]
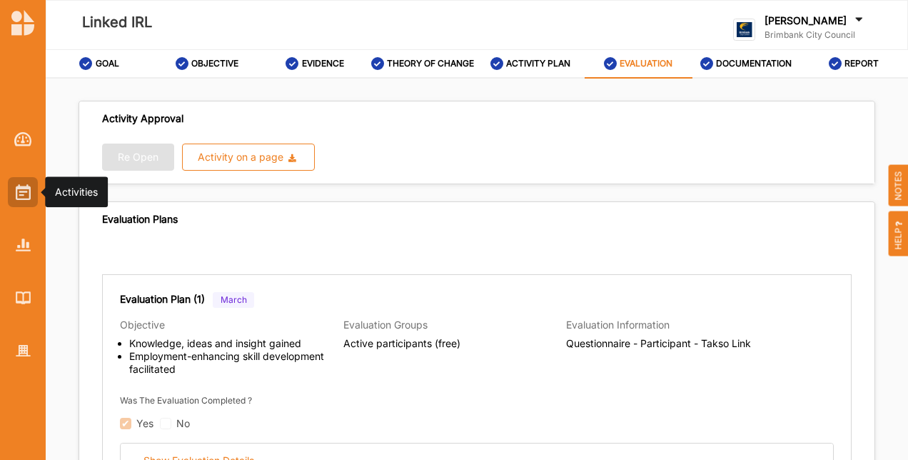
click at [10, 193] on div at bounding box center [23, 192] width 30 height 30
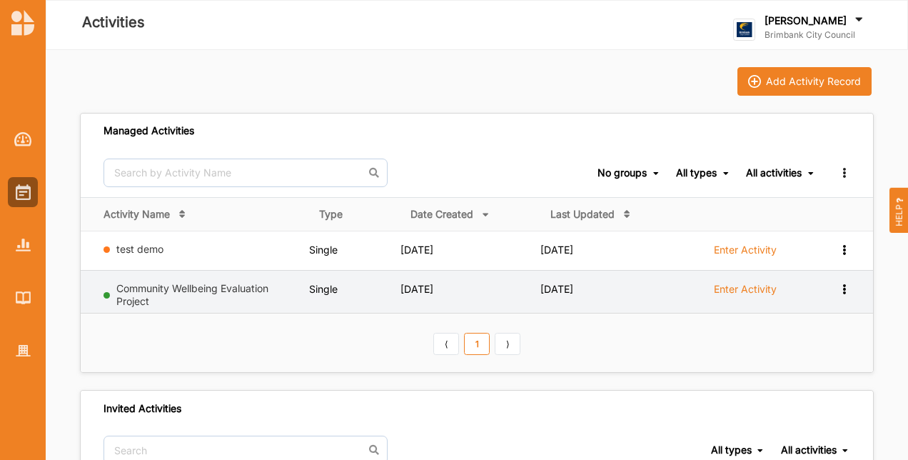
click at [732, 285] on label "Enter Activity" at bounding box center [745, 289] width 63 height 13
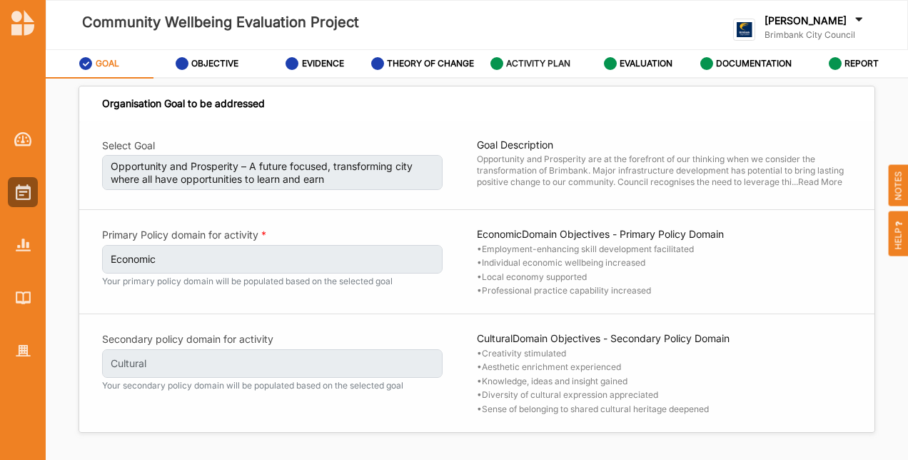
click at [518, 54] on div "ACTIVITY PLAN" at bounding box center [530, 64] width 81 height 26
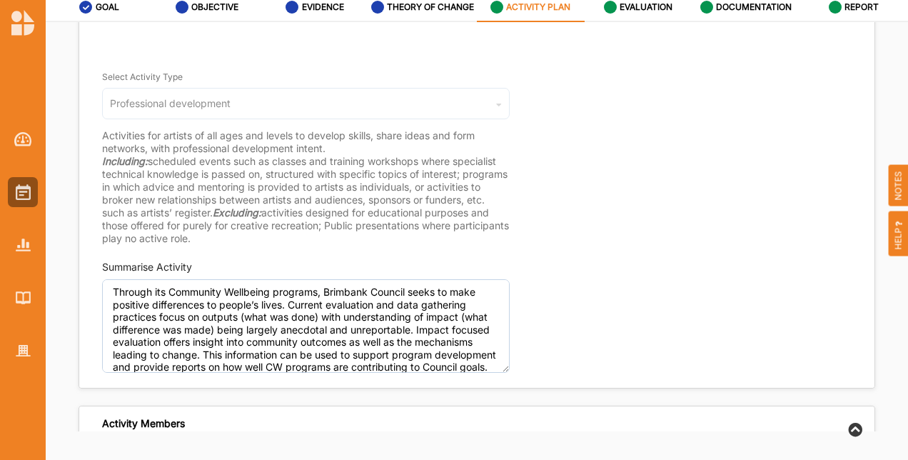
scroll to position [214, 0]
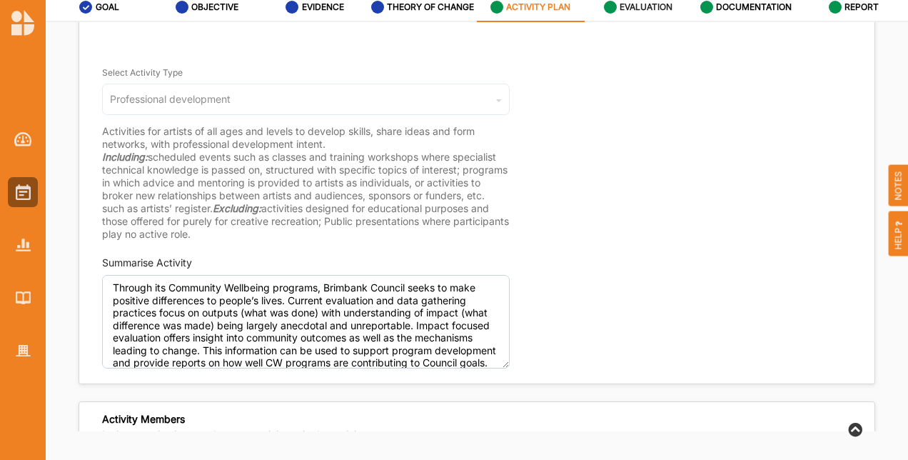
click at [642, 11] on label "EVALUATION" at bounding box center [646, 6] width 53 height 11
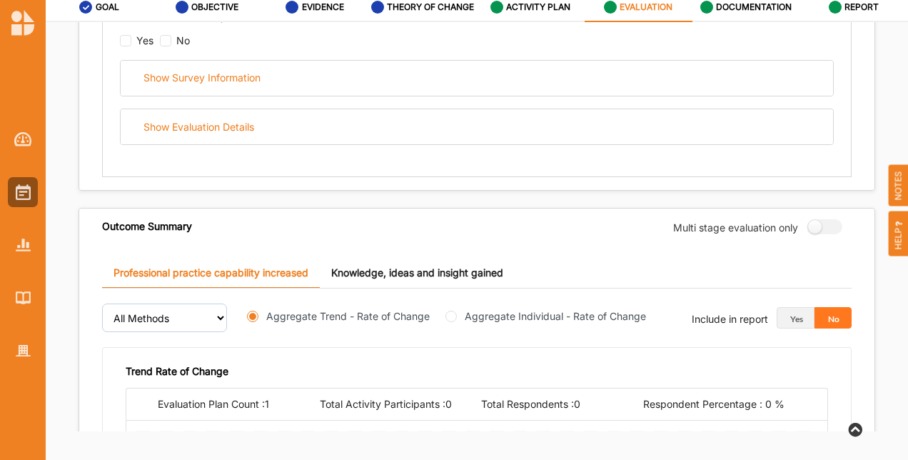
scroll to position [214, 0]
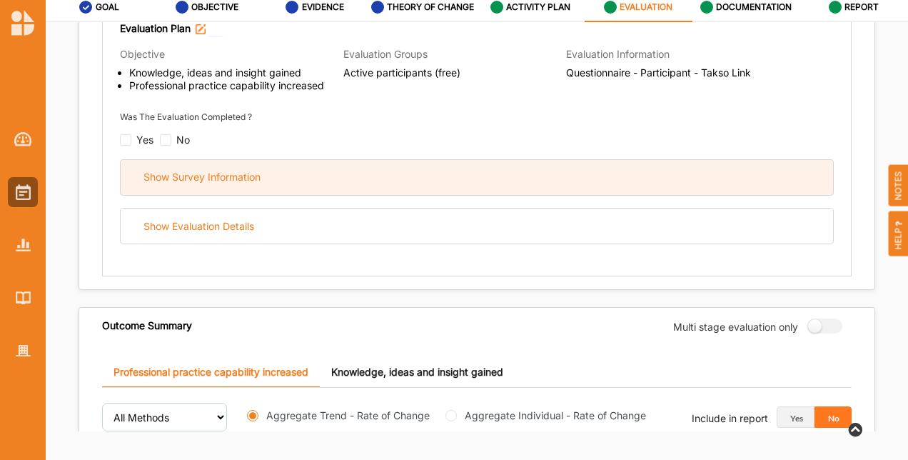
click at [185, 171] on div "Show Survey Information" at bounding box center [201, 177] width 117 height 13
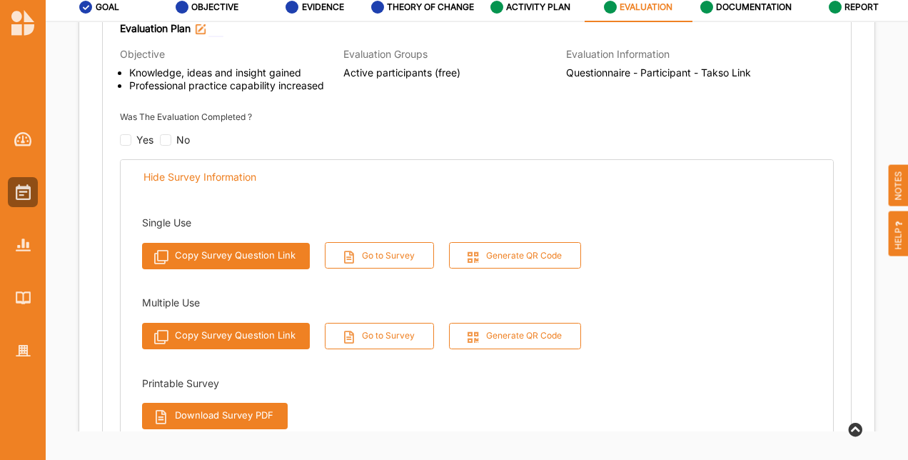
click at [231, 414] on button "Download Survey PDF" at bounding box center [215, 416] width 146 height 26
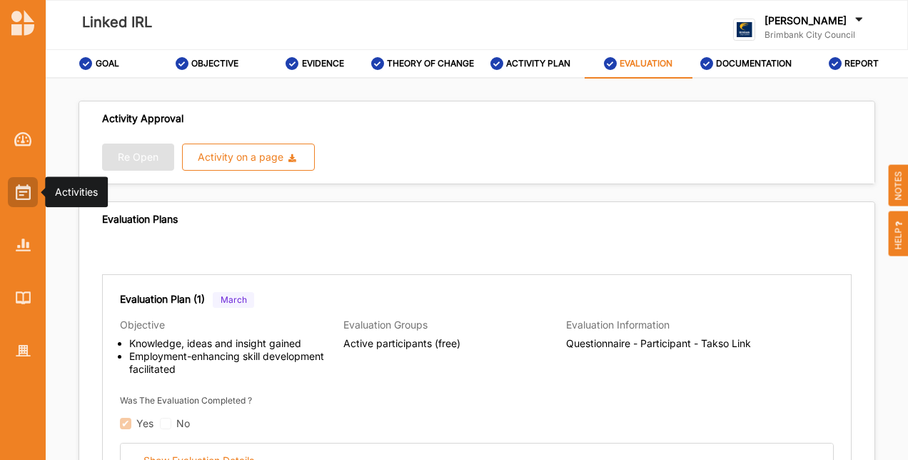
click at [13, 183] on div at bounding box center [23, 192] width 30 height 30
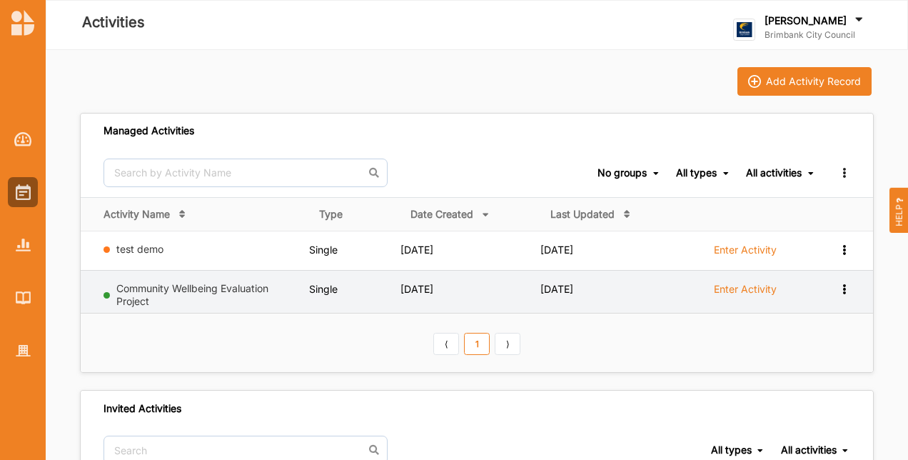
click at [761, 277] on td "Enter Activity" at bounding box center [747, 291] width 135 height 43
click at [762, 288] on label "Enter Activity" at bounding box center [745, 289] width 63 height 13
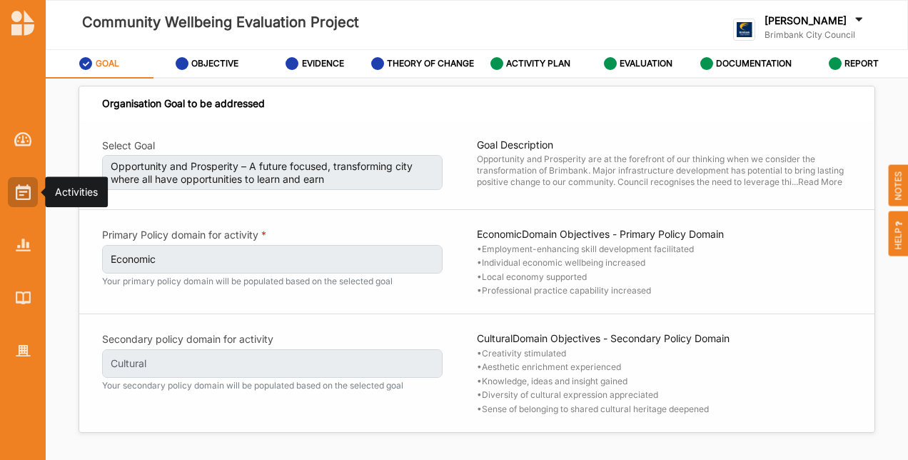
click at [16, 189] on img at bounding box center [23, 192] width 15 height 16
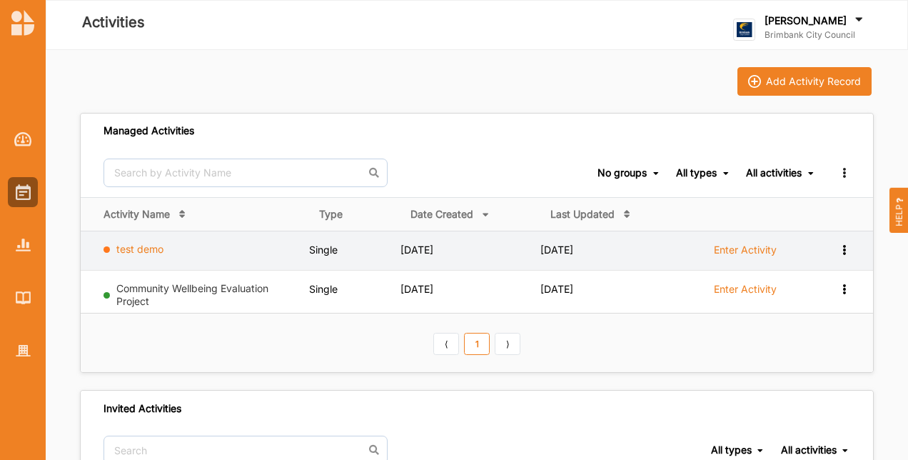
click at [122, 246] on link "test demo" at bounding box center [139, 249] width 47 height 12
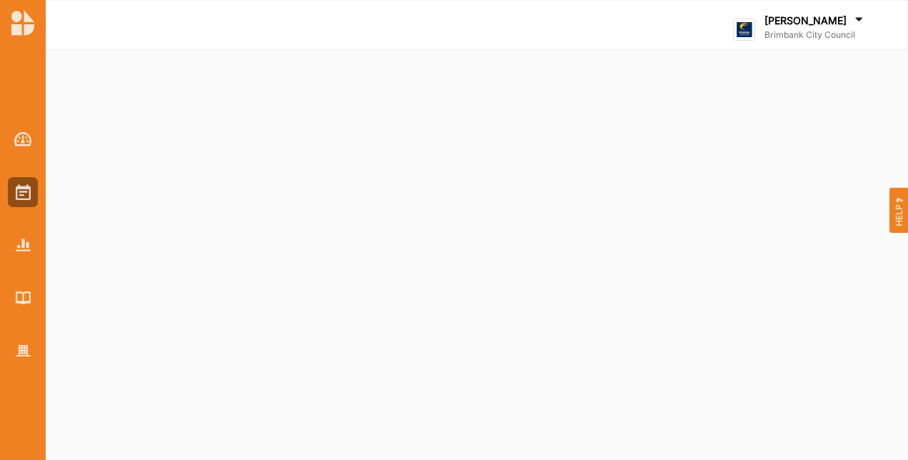
select select "1"
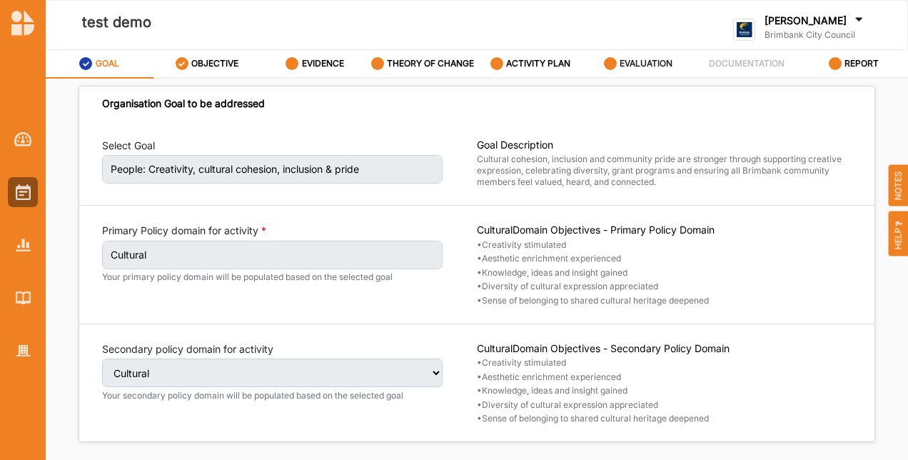
click at [642, 59] on label "EVALUATION" at bounding box center [646, 63] width 53 height 11
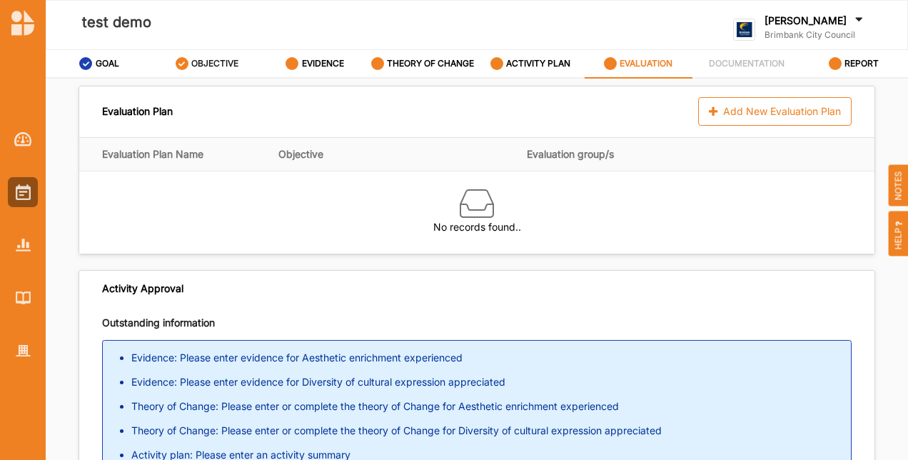
click at [191, 59] on label "OBJECTIVE" at bounding box center [214, 63] width 47 height 11
select select "2"
select select "4"
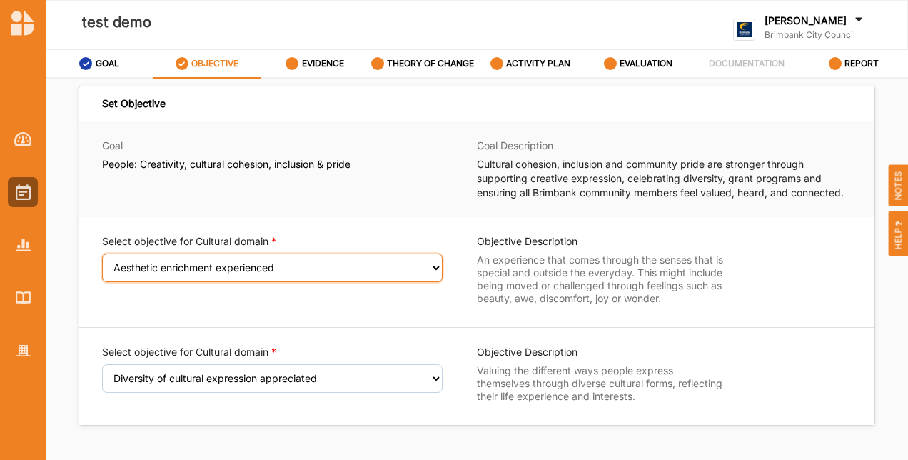
click at [221, 268] on select "Select an Objective Creativity stimulated Aesthetic enrichment experienced Know…" at bounding box center [272, 267] width 340 height 29
select select "3"
click at [102, 263] on select "Select an Objective Creativity stimulated Aesthetic enrichment experienced Know…" at bounding box center [272, 267] width 340 height 29
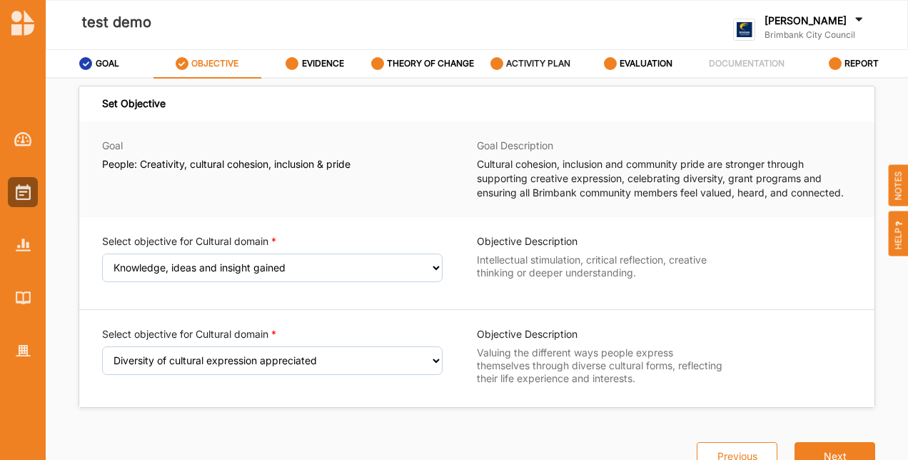
click at [564, 61] on label "ACTIVITY PLAN" at bounding box center [538, 63] width 64 height 11
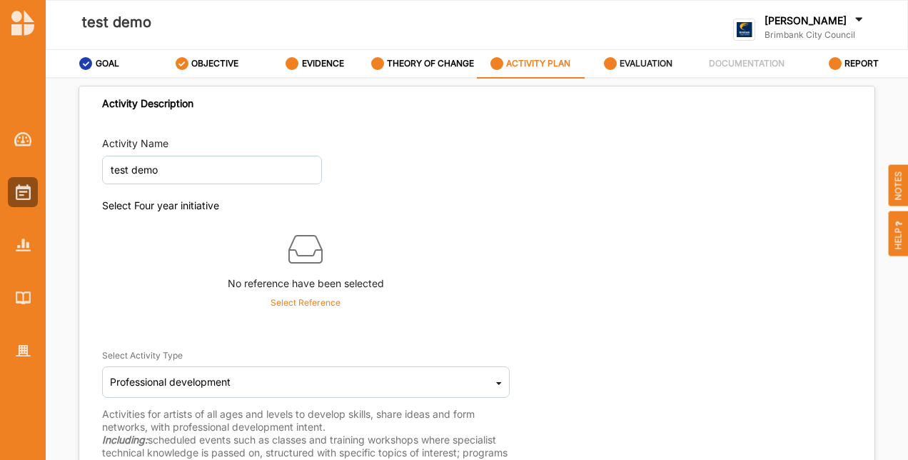
drag, startPoint x: 664, startPoint y: 50, endPoint x: 658, endPoint y: 69, distance: 19.4
click at [659, 66] on link "EVALUATION" at bounding box center [639, 64] width 108 height 29
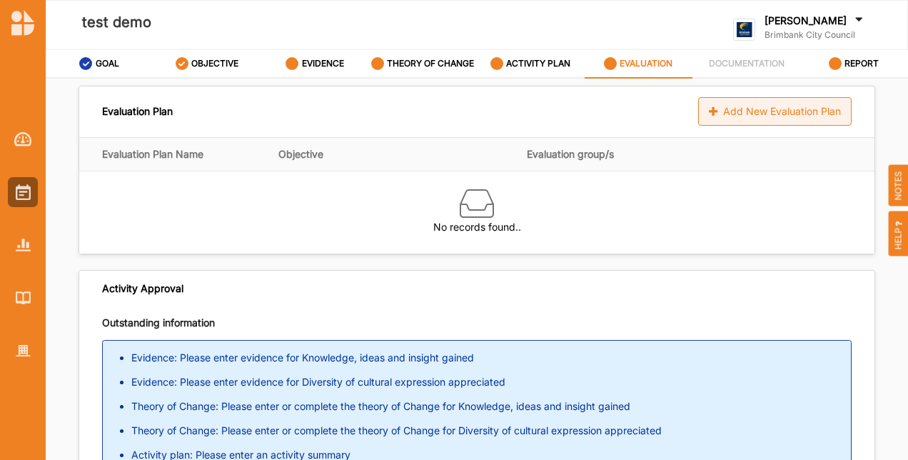
click at [742, 111] on div "Add New Evaluation Plan" at bounding box center [774, 111] width 153 height 29
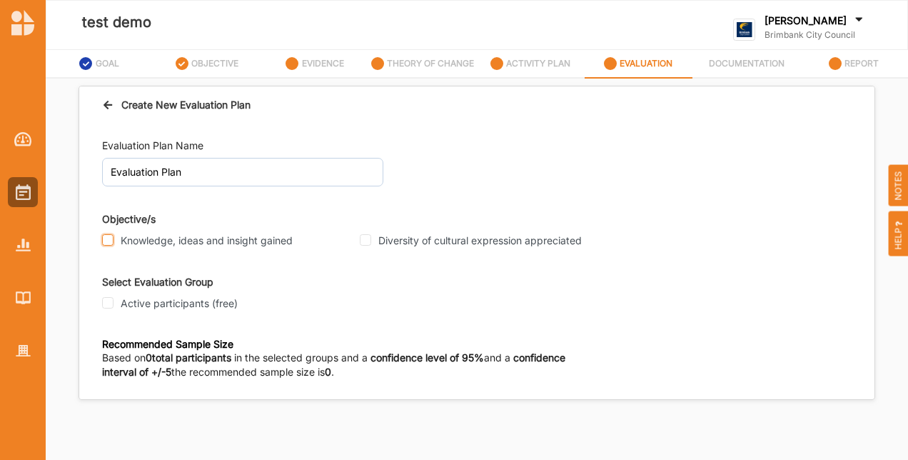
click at [110, 234] on input "Knowledge, ideas and insight gained" at bounding box center [107, 239] width 11 height 11
checkbox input "true"
click at [369, 243] on input "Diversity of cultural expression appreciated" at bounding box center [365, 239] width 11 height 11
checkbox input "true"
click at [114, 302] on div "Active participants (free)" at bounding box center [226, 303] width 249 height 13
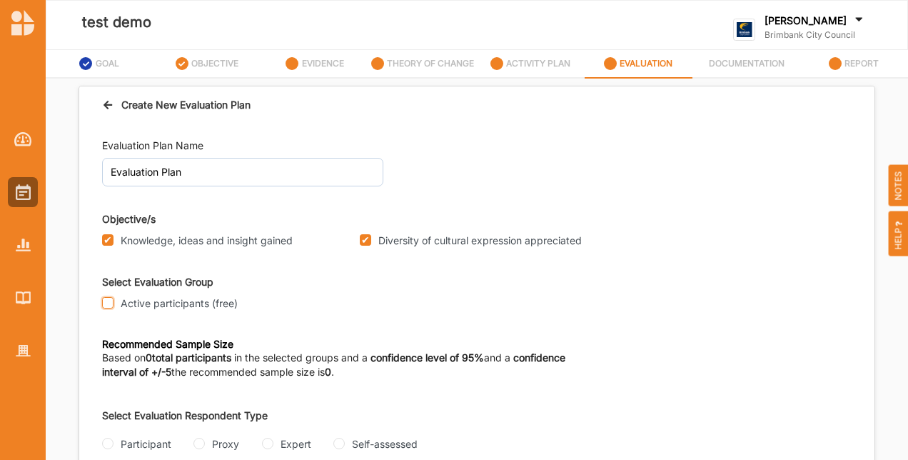
click at [111, 302] on input "Active participants (free)" at bounding box center [107, 302] width 11 height 11
checkbox input "true"
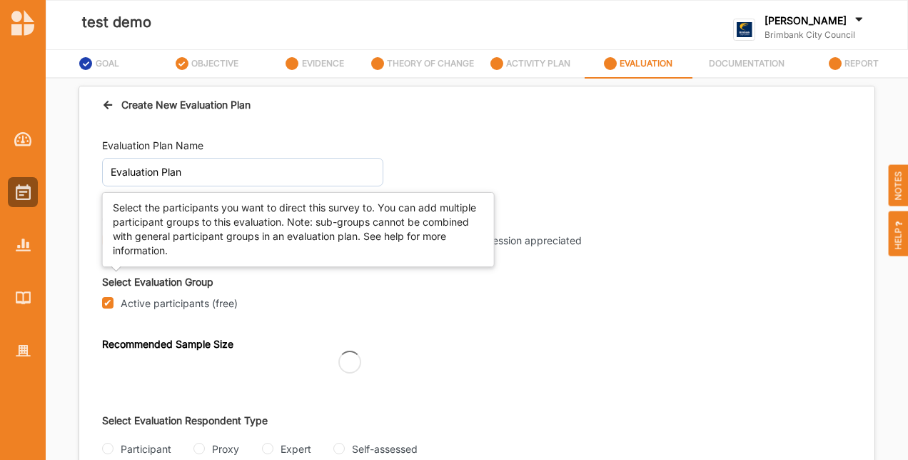
scroll to position [56, 0]
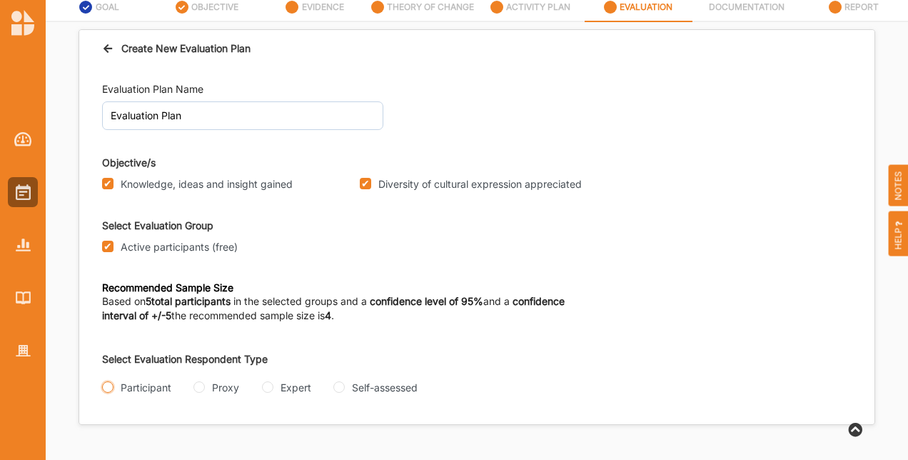
click at [108, 385] on input "Participant" at bounding box center [107, 386] width 11 height 11
radio input "true"
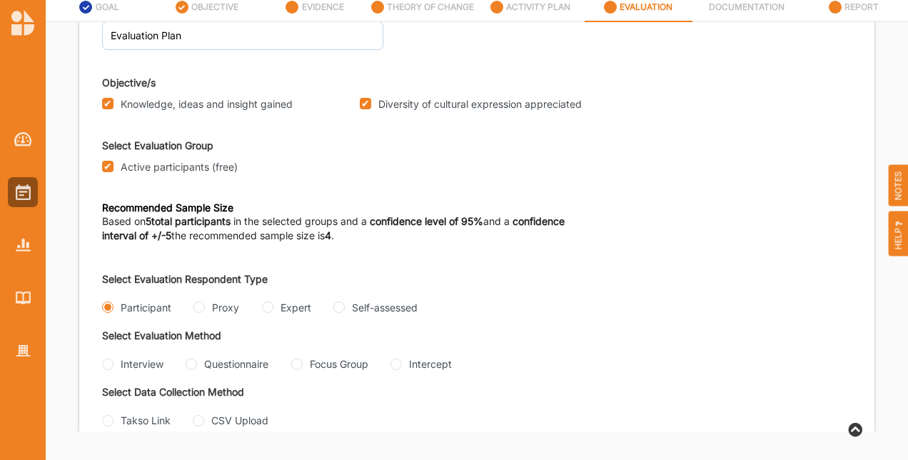
scroll to position [124, 0]
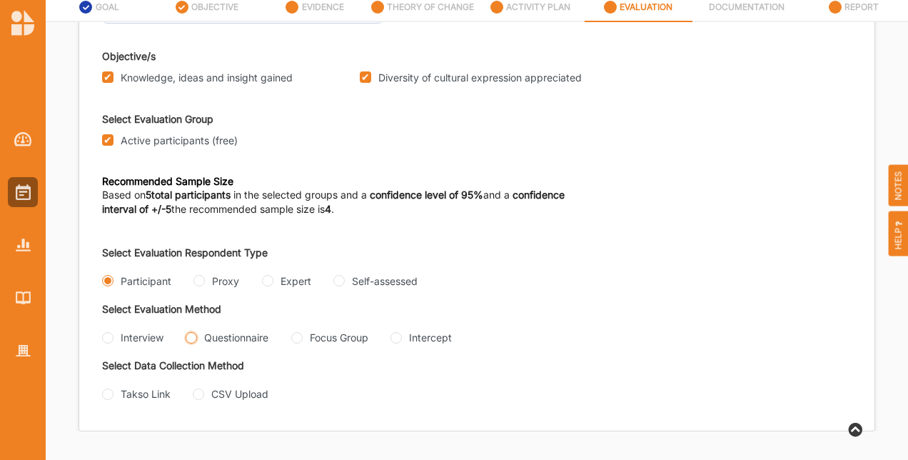
click at [190, 332] on input "Questionnaire" at bounding box center [191, 337] width 11 height 11
radio input "true"
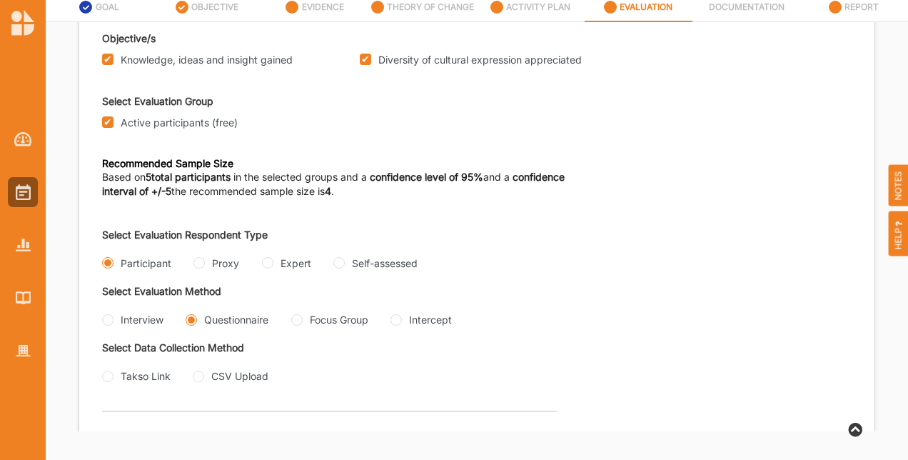
drag, startPoint x: 106, startPoint y: 397, endPoint x: 180, endPoint y: 421, distance: 78.1
click at [107, 382] on input "Takso Link" at bounding box center [107, 375] width 11 height 11
radio input "true"
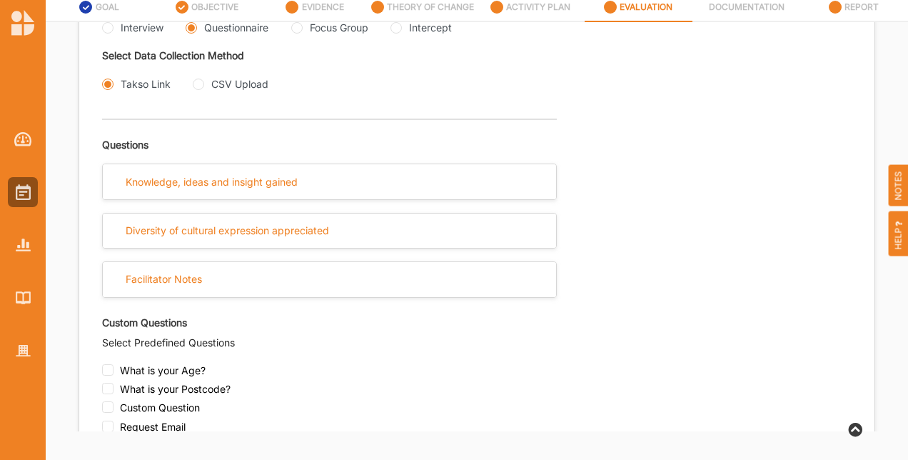
scroll to position [481, 0]
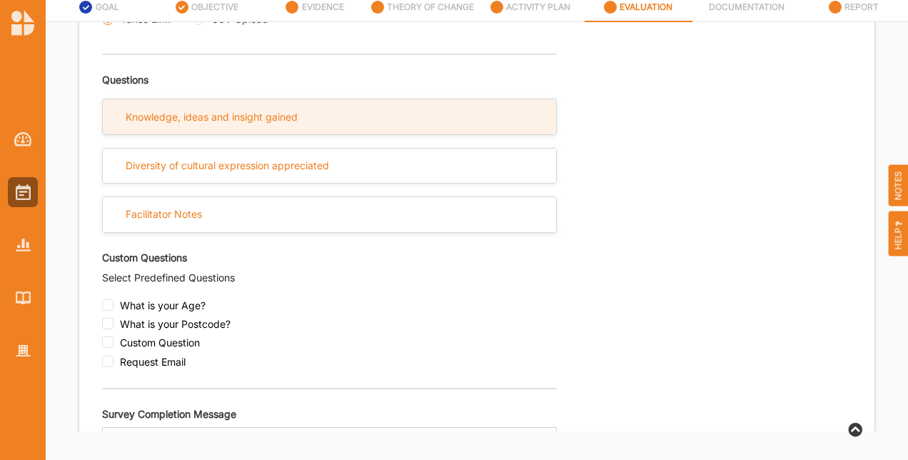
click at [194, 123] on div "Knowledge, ideas and insight gained" at bounding box center [212, 117] width 172 height 13
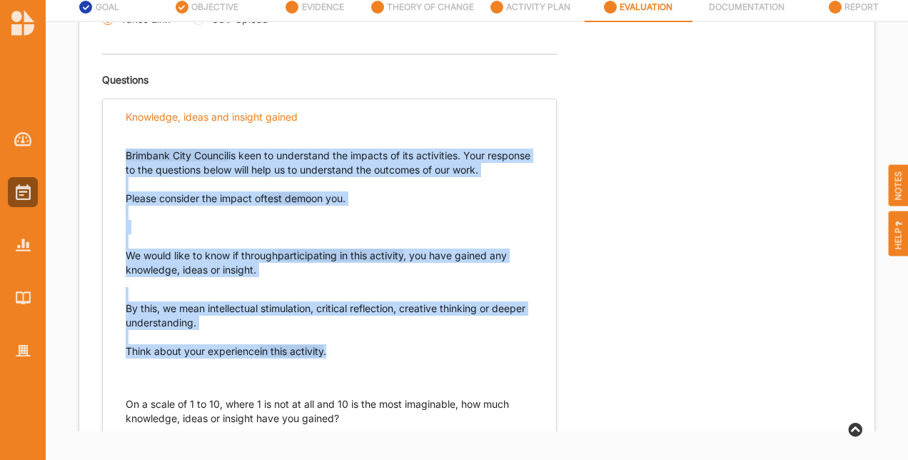
drag, startPoint x: 355, startPoint y: 388, endPoint x: 125, endPoint y: 175, distance: 314.2
click at [126, 175] on div "Brimbank City Council is keen to understand the impacts of its activities. Your…" at bounding box center [330, 286] width 408 height 305
copy div "Brimbank City Council is keen to understand the impacts of its activities. Your…"
click at [453, 234] on p "Brimbank City Council is keen to understand the impacts of its activities. Your…" at bounding box center [330, 191] width 408 height 86
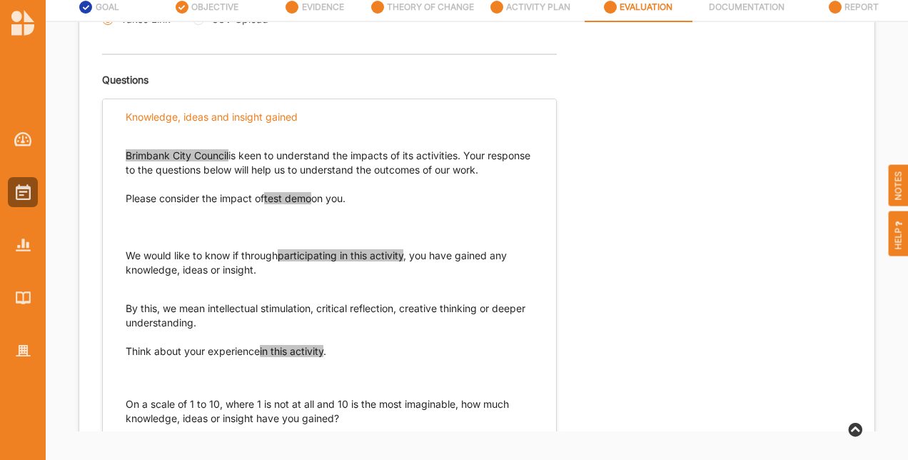
click at [258, 277] on p "We would like to know if through participating in this activity , you have gain…" at bounding box center [330, 262] width 408 height 29
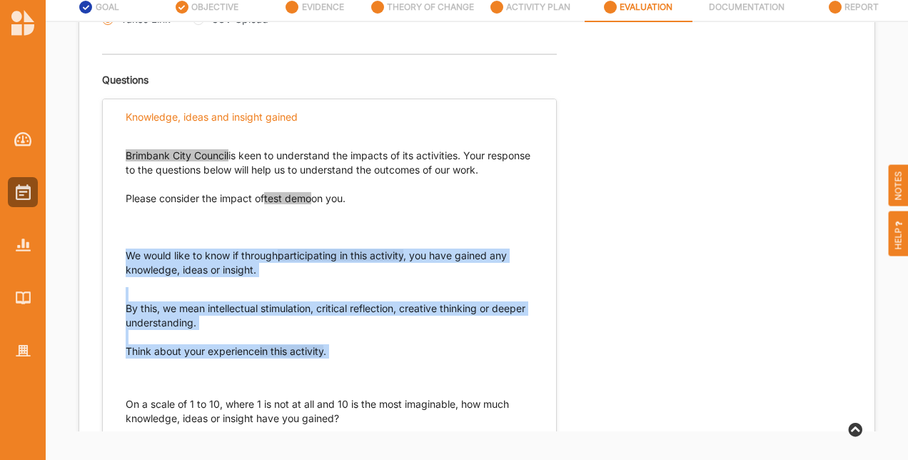
drag, startPoint x: 355, startPoint y: 395, endPoint x: 118, endPoint y: 281, distance: 263.7
click at [118, 281] on div "Brimbank City Council is keen to understand the impacts of its activities. Your…" at bounding box center [329, 299] width 453 height 331
copy div "We would like to know if through participating in this activity , you have gain…"
